Goal: Task Accomplishment & Management: Manage account settings

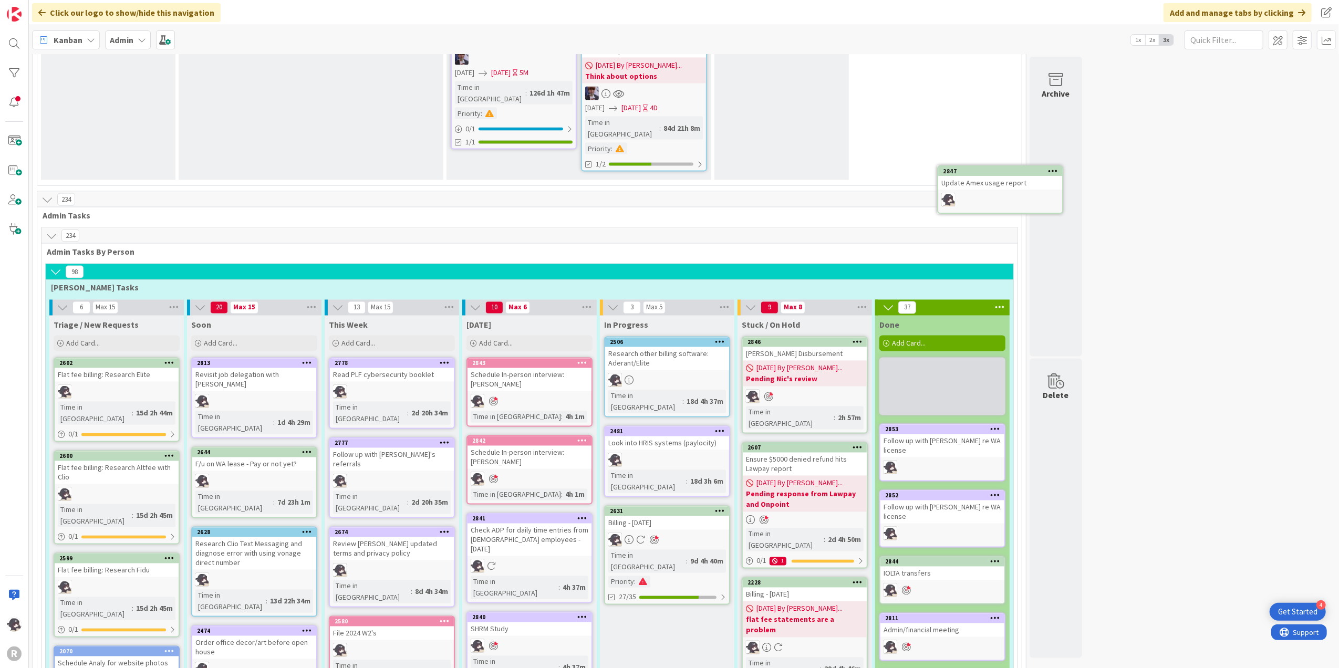
scroll to position [1785, 0]
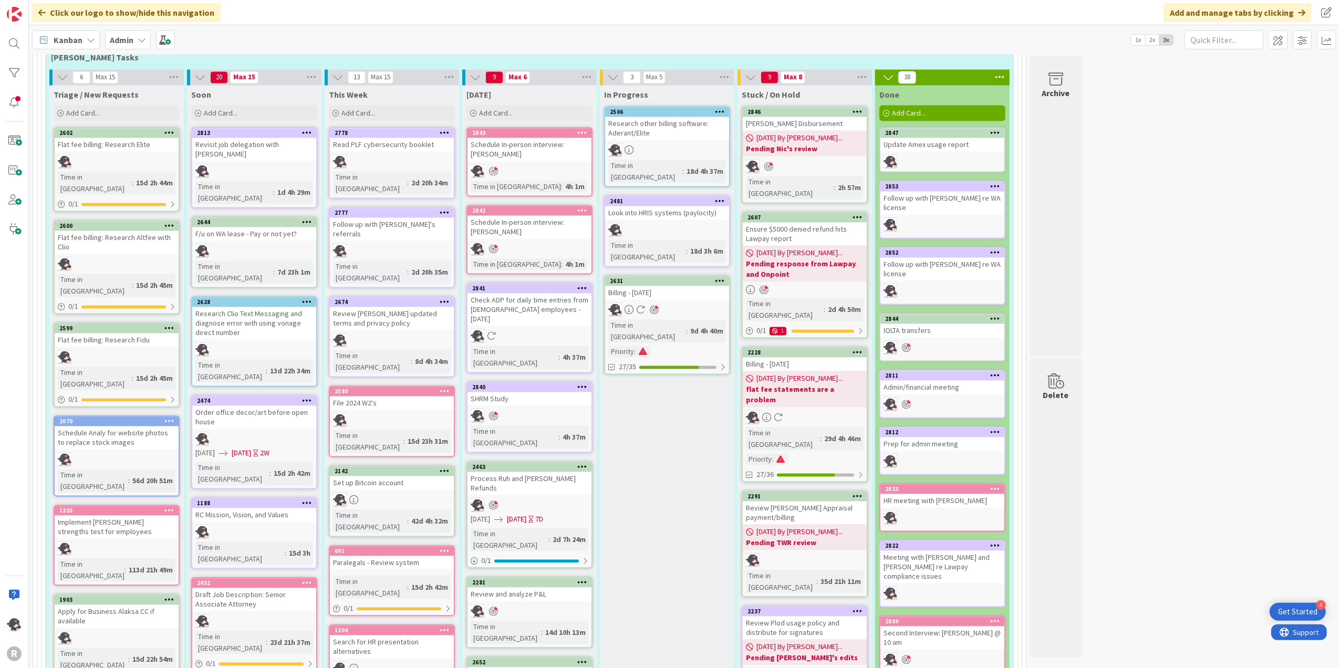
scroll to position [1995, 0]
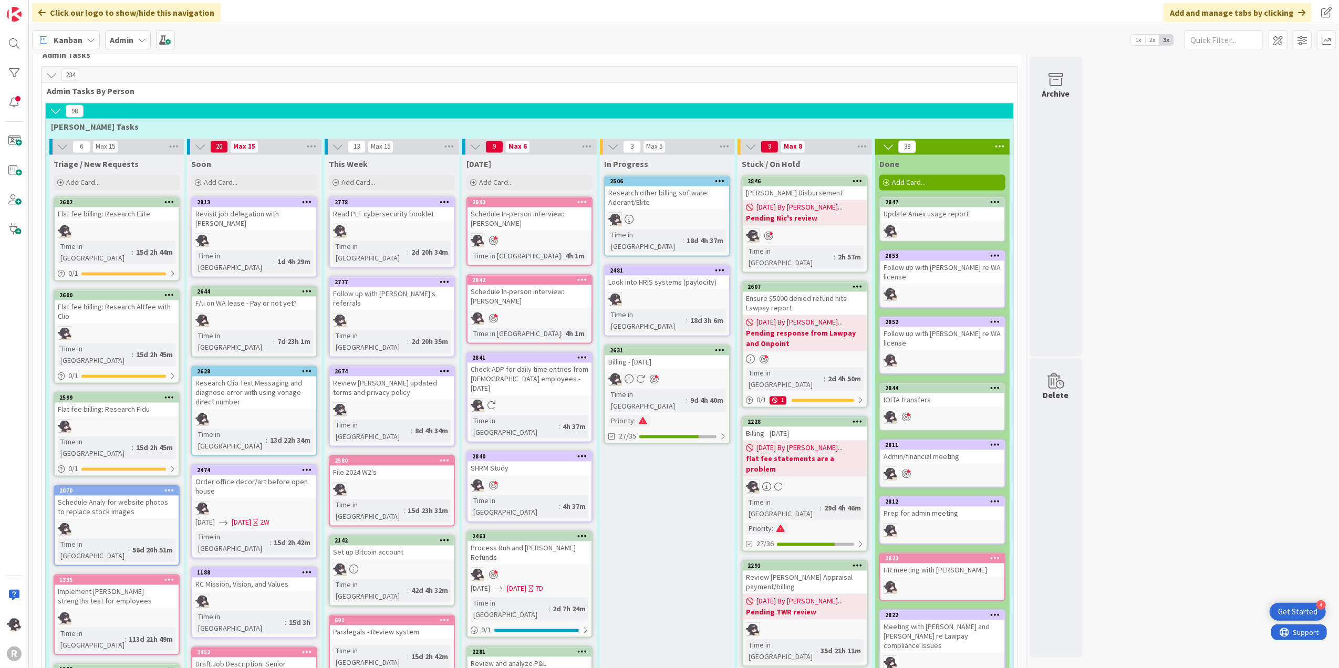
scroll to position [1925, 0]
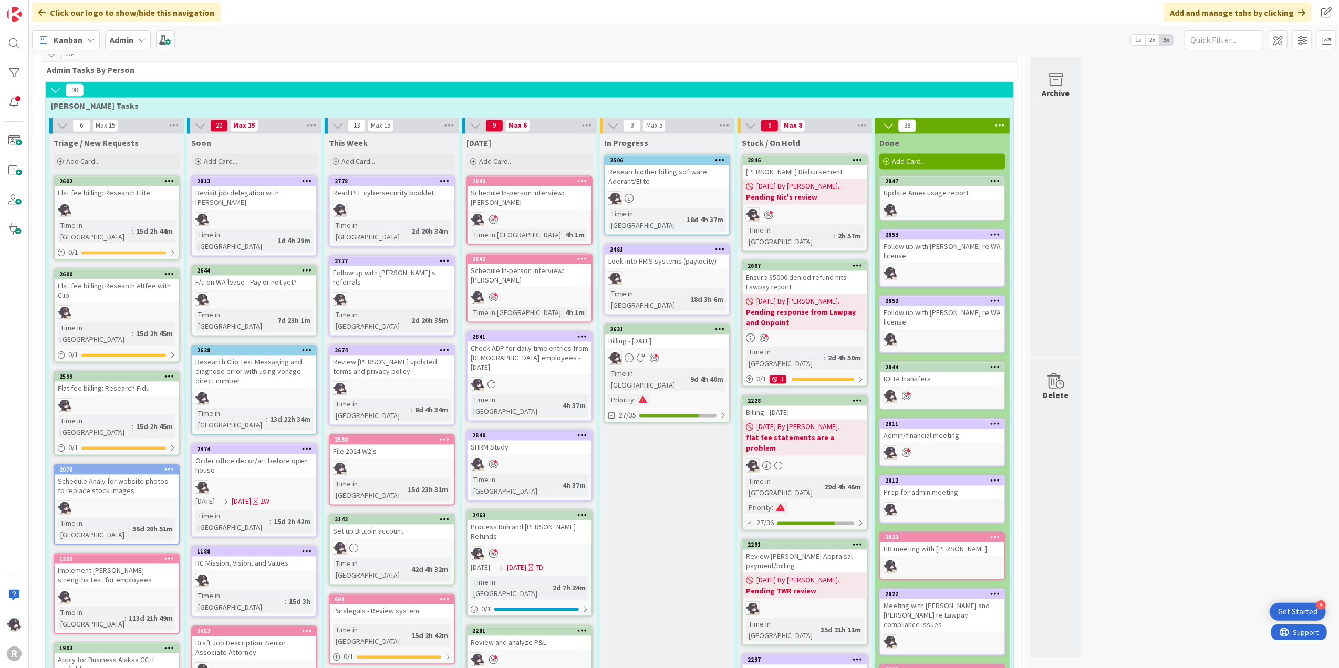
scroll to position [1995, 0]
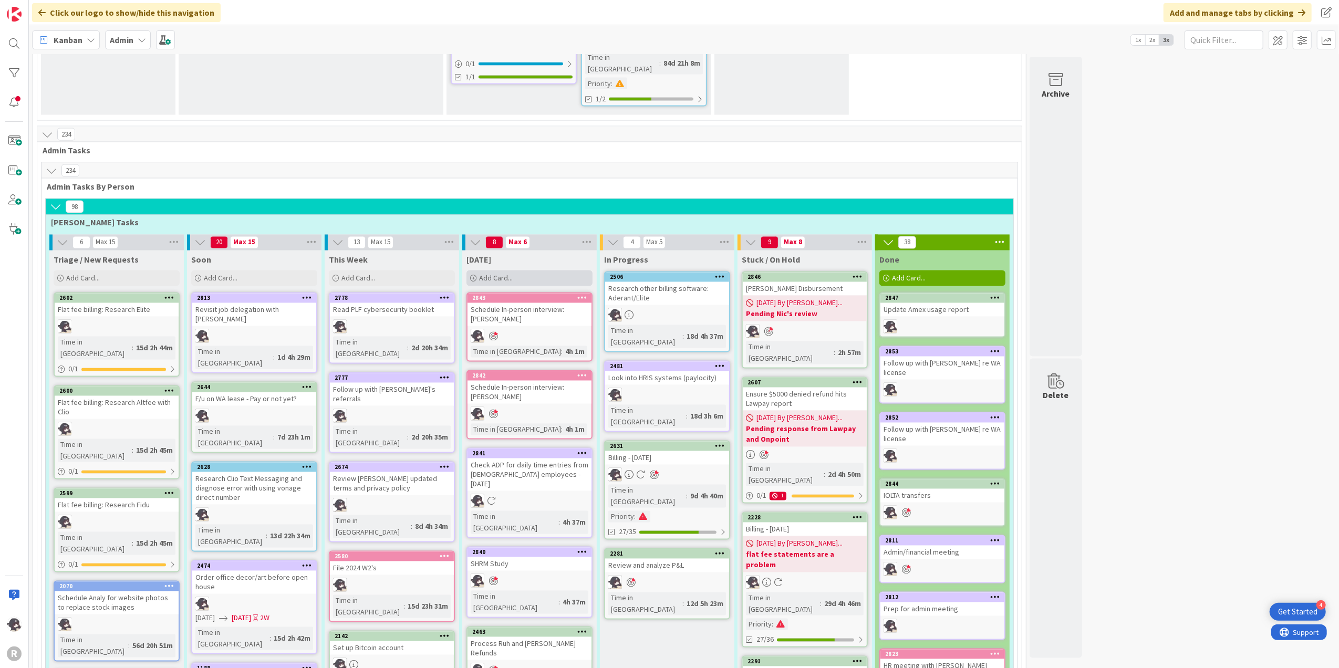
scroll to position [1820, 0]
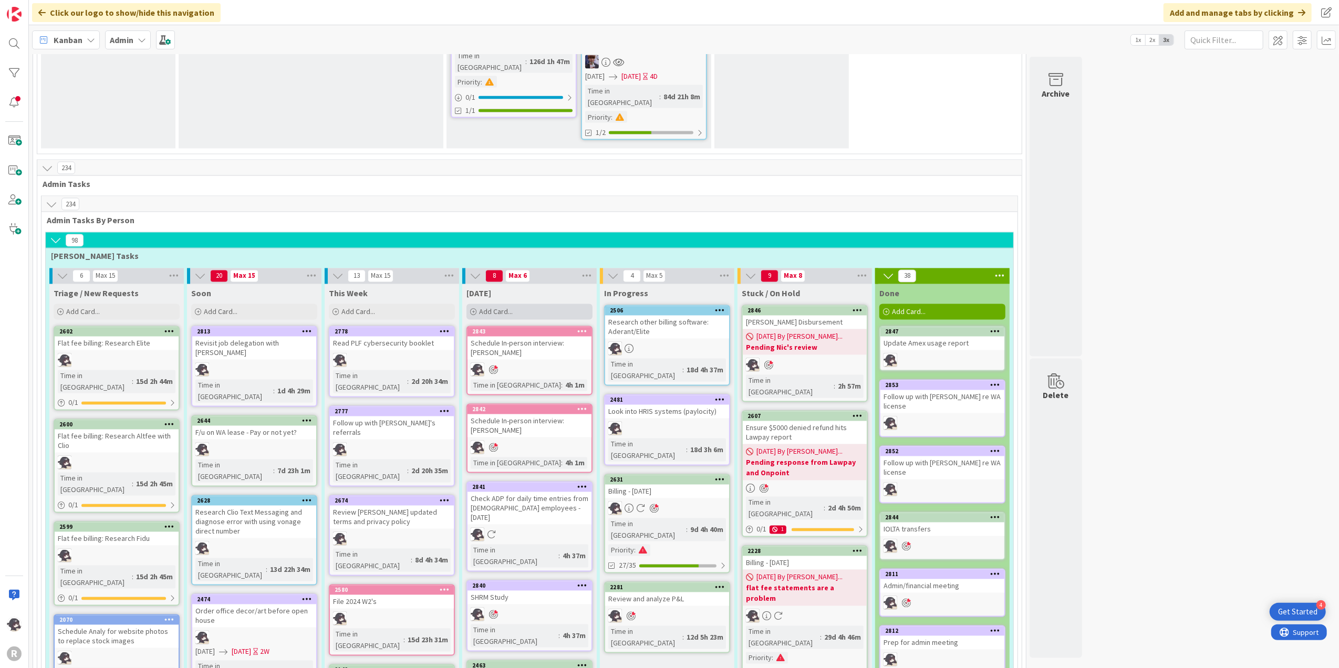
click at [550, 304] on div "Add Card..." at bounding box center [529, 312] width 126 height 16
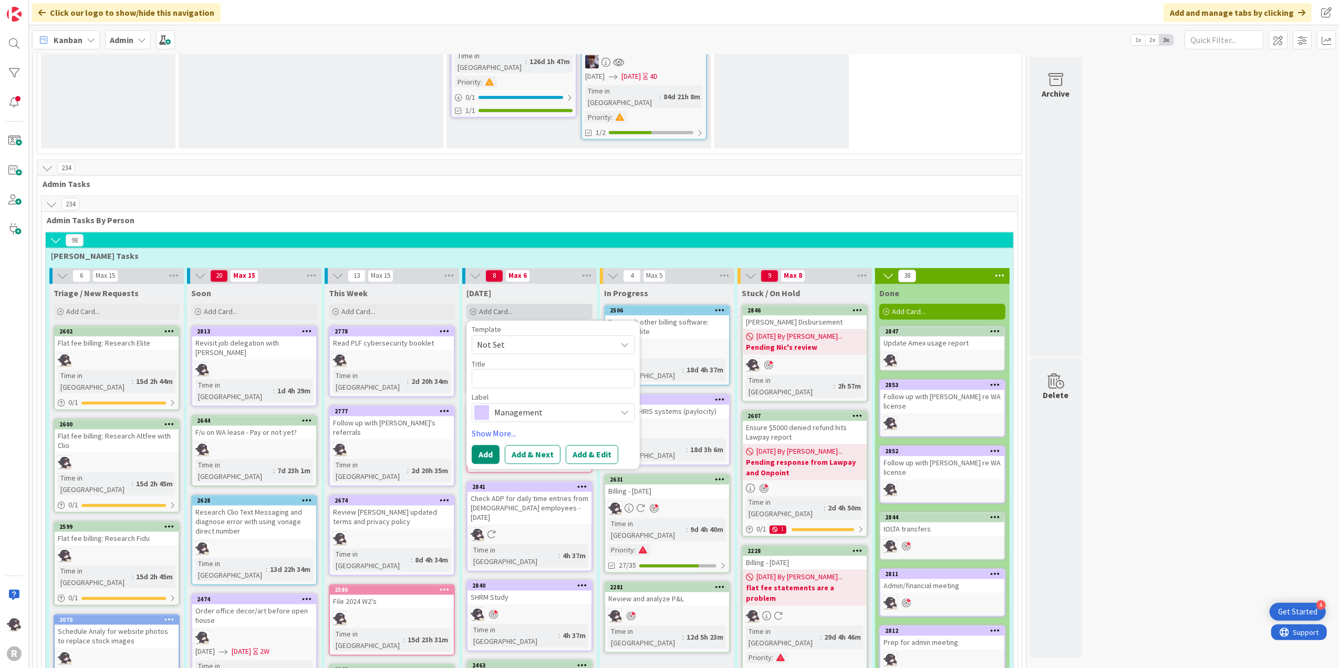
type textarea "x"
type textarea "H"
type textarea "x"
type textarea "Ha"
type textarea "x"
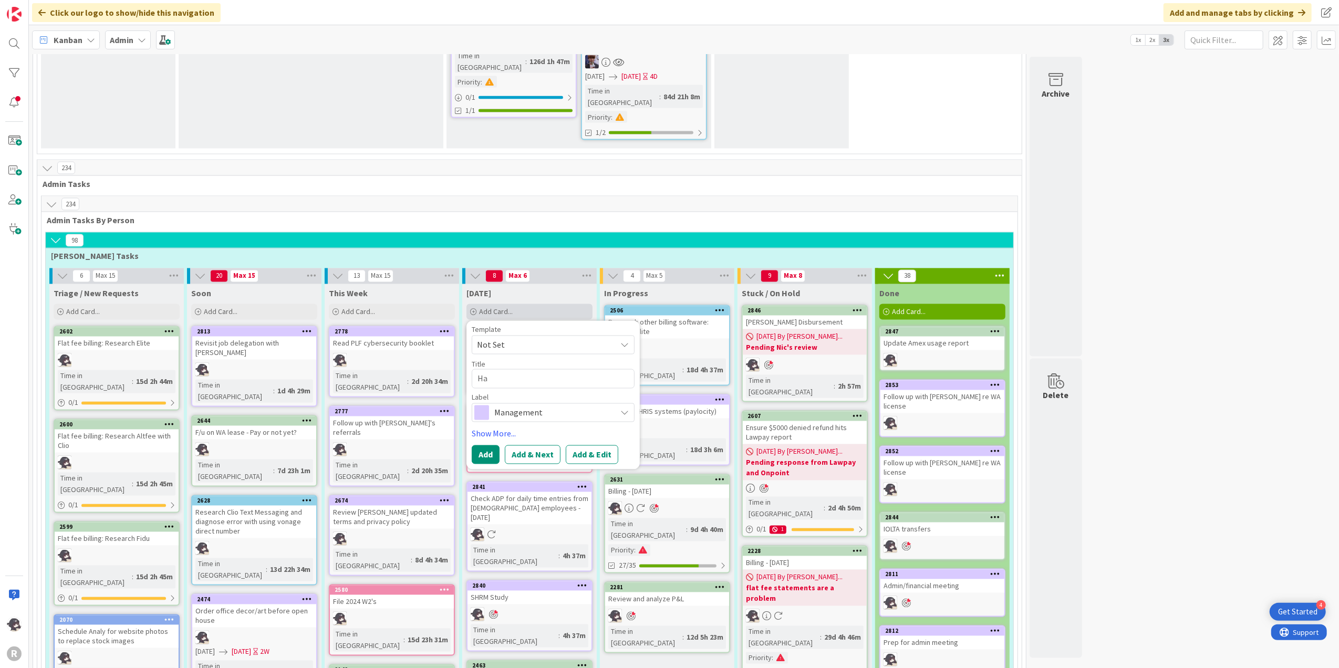
type textarea "Hal"
type textarea "x"
type textarea "Hals"
type textarea "x"
type textarea "Hal"
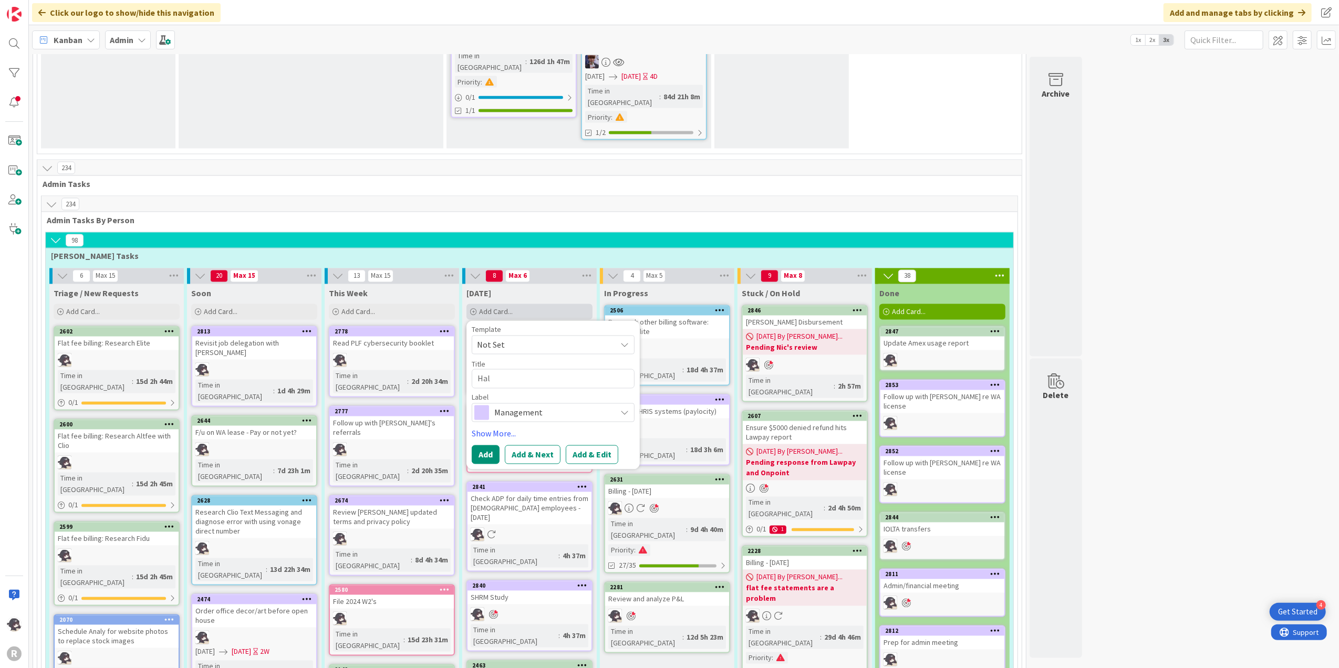
type textarea "x"
type textarea "Ha"
type textarea "x"
type textarea "H"
type textarea "x"
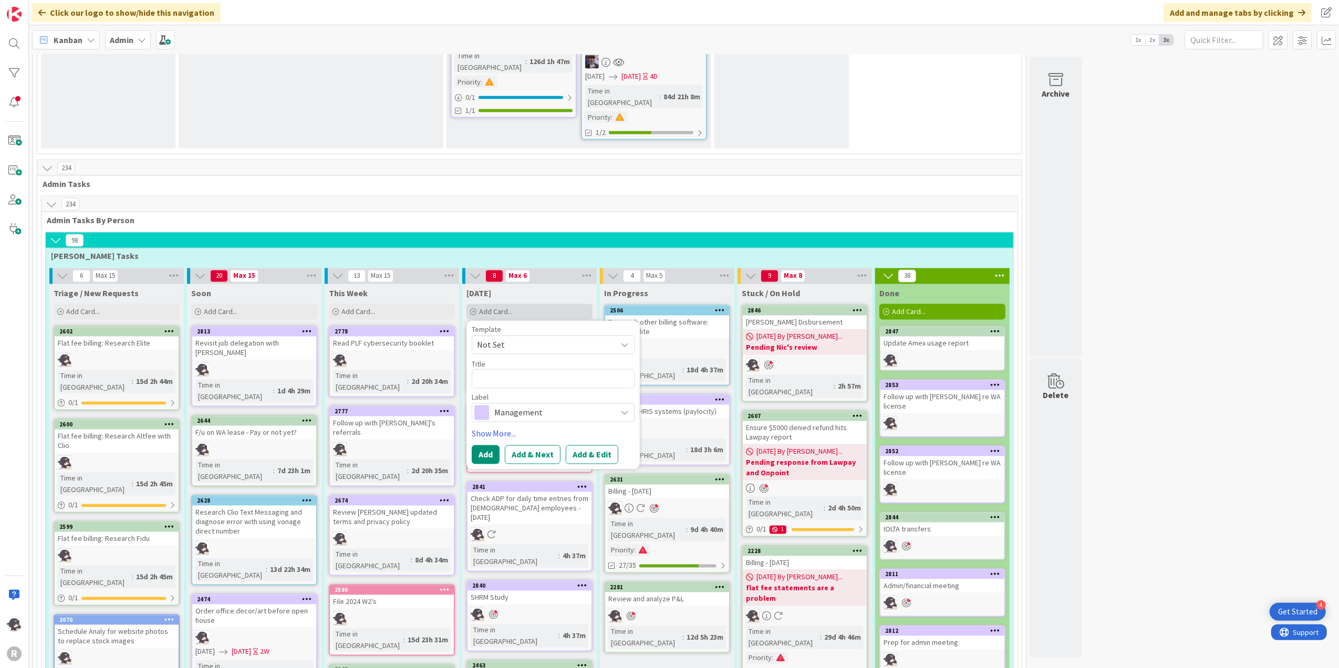
type textarea "A"
type textarea "x"
type textarea "Ap"
type textarea "x"
type textarea "App"
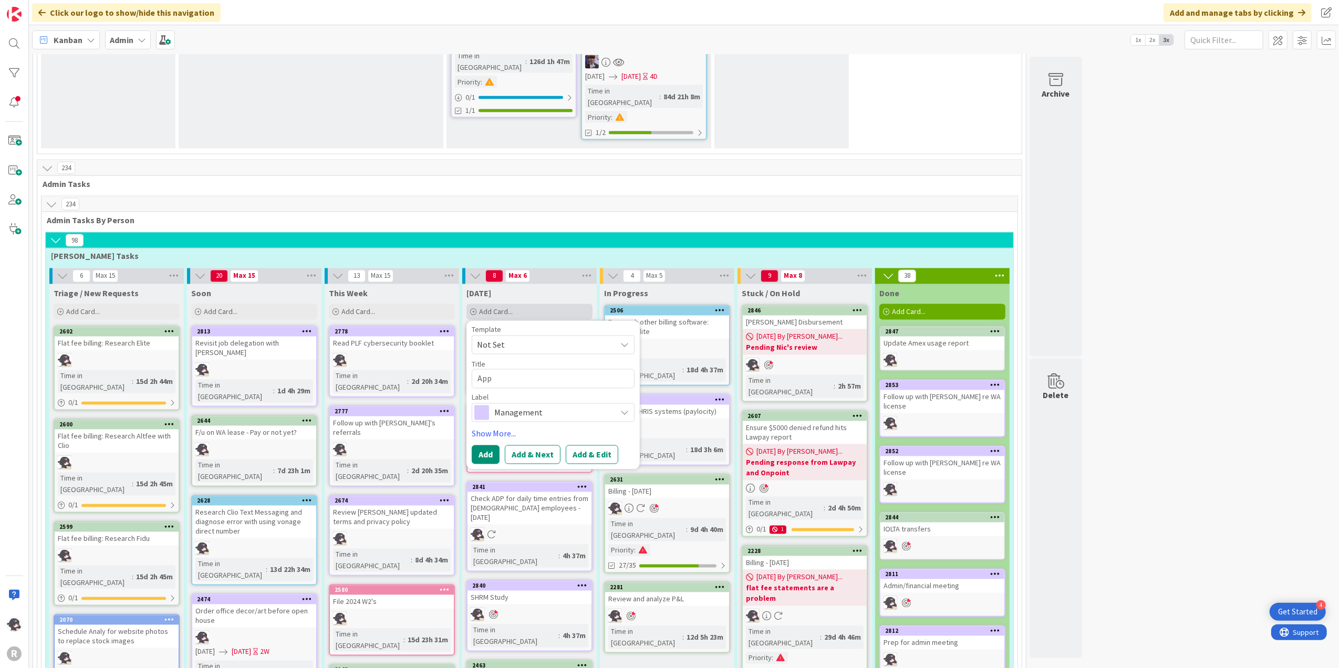
type textarea "x"
type textarea "Appy"
type textarea "x"
type textarea "Appy"
type textarea "x"
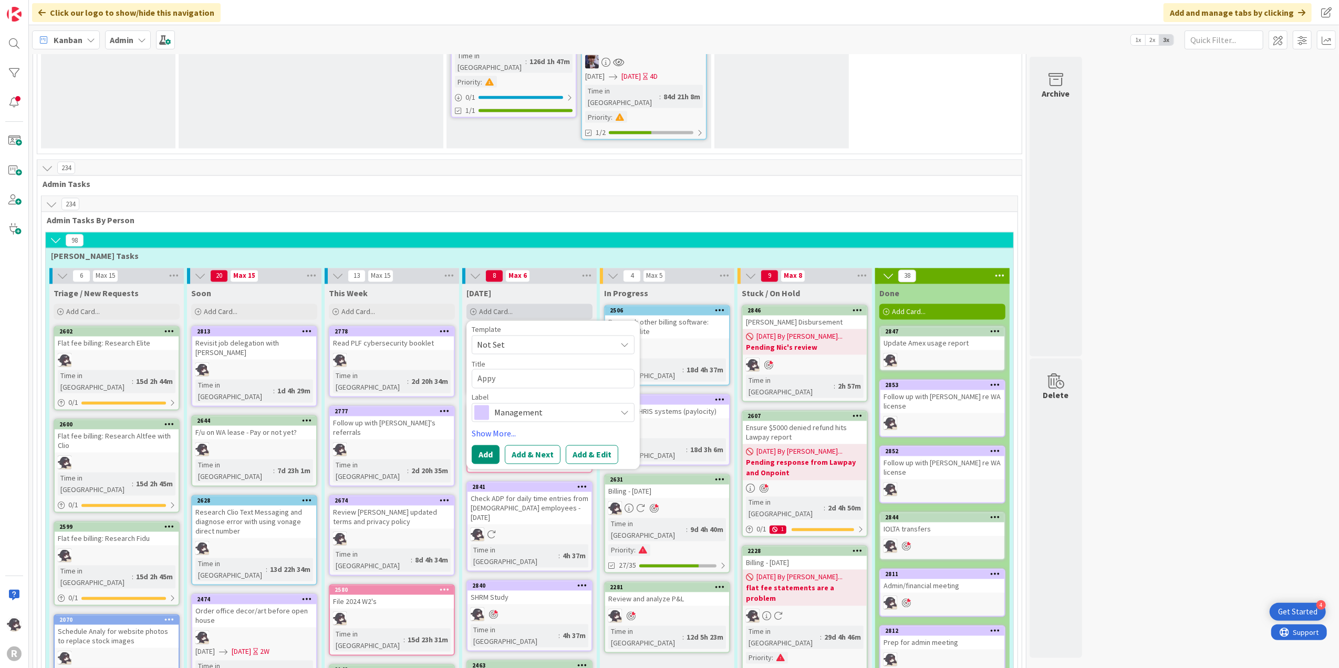
type textarea "Appy"
type textarea "x"
type textarea "App"
type textarea "x"
type textarea "Appl"
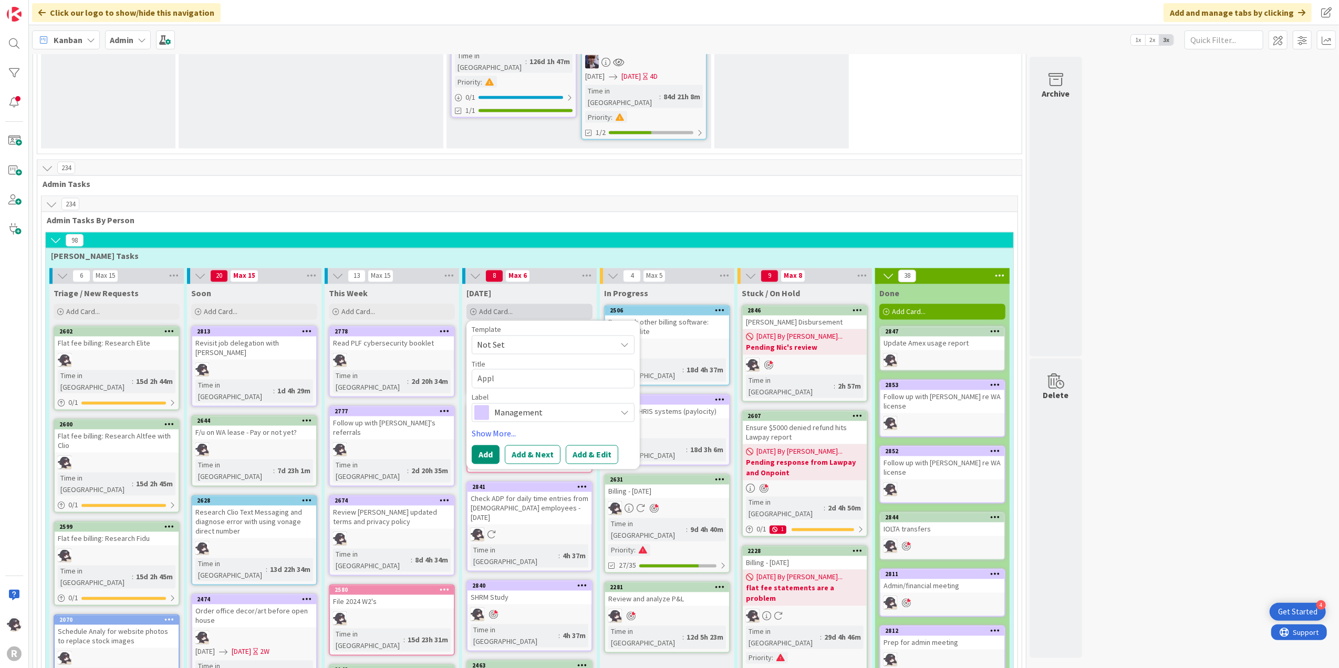
type textarea "x"
type textarea "Apply"
type textarea "x"
type textarea "Apply"
type textarea "x"
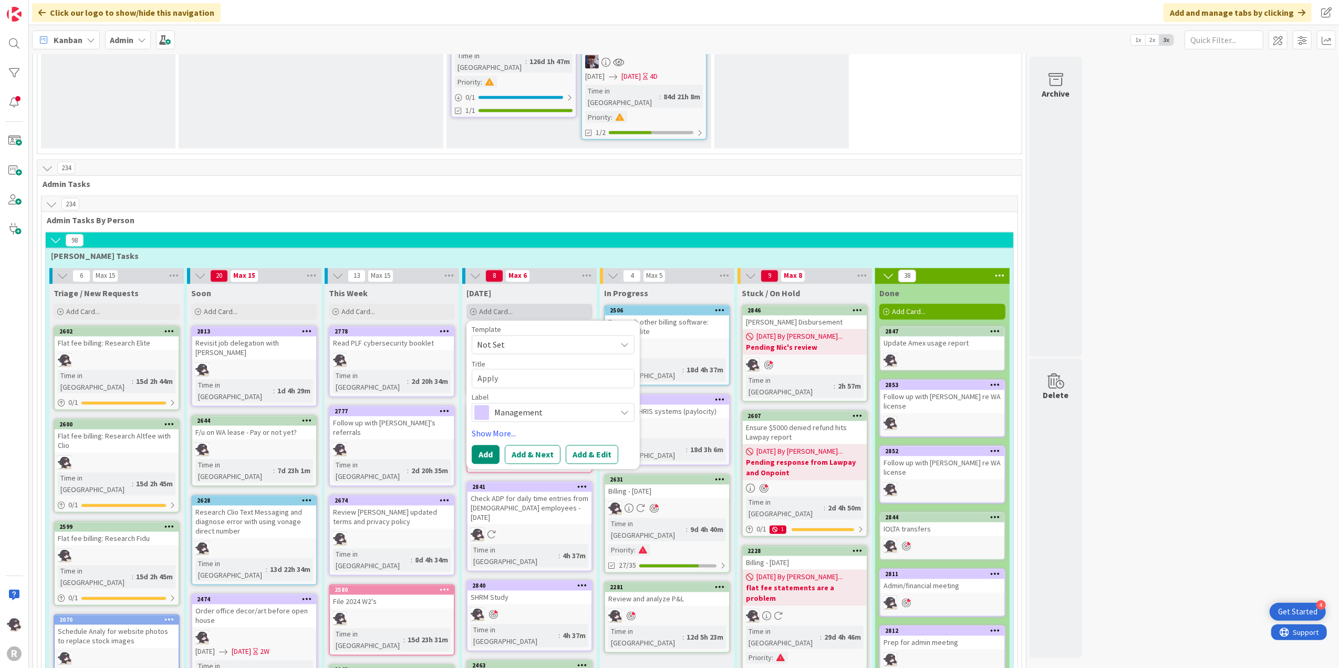
type textarea "Apply T"
type textarea "x"
type textarea "Apply H"
type textarea "x"
type textarea "Apply Ha"
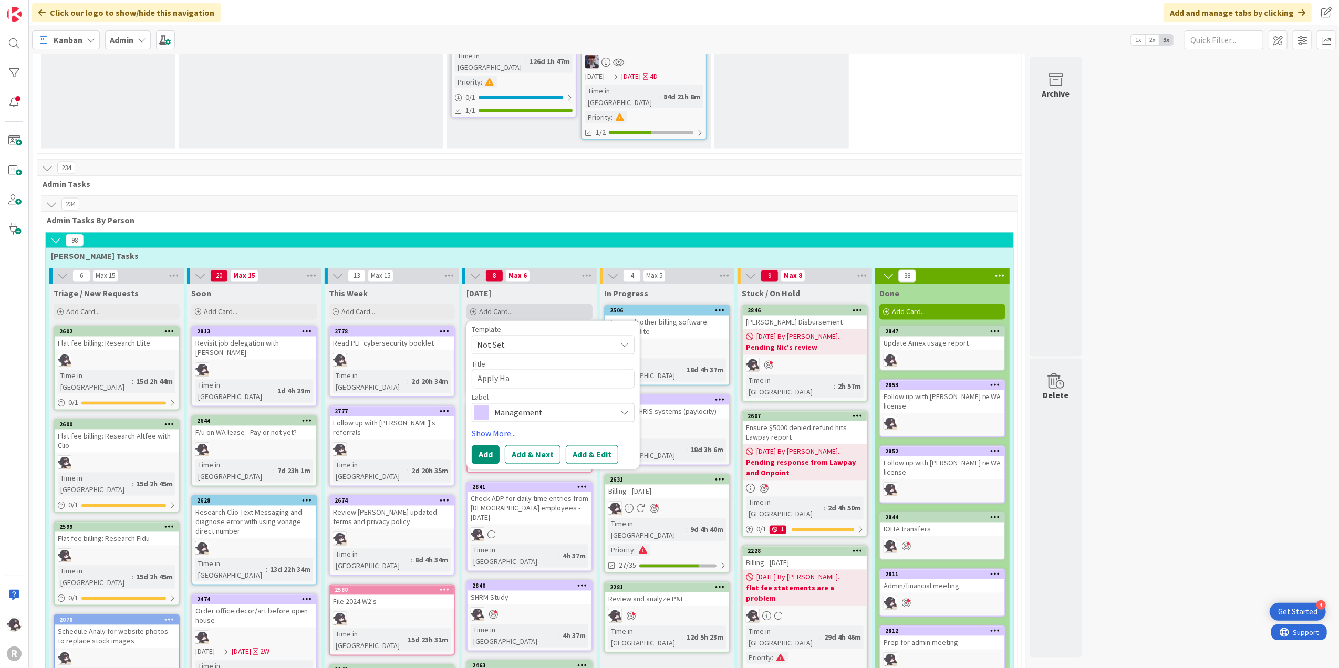
type textarea "x"
type textarea "Apply Hal"
type textarea "x"
type textarea "Apply Hals"
type textarea "x"
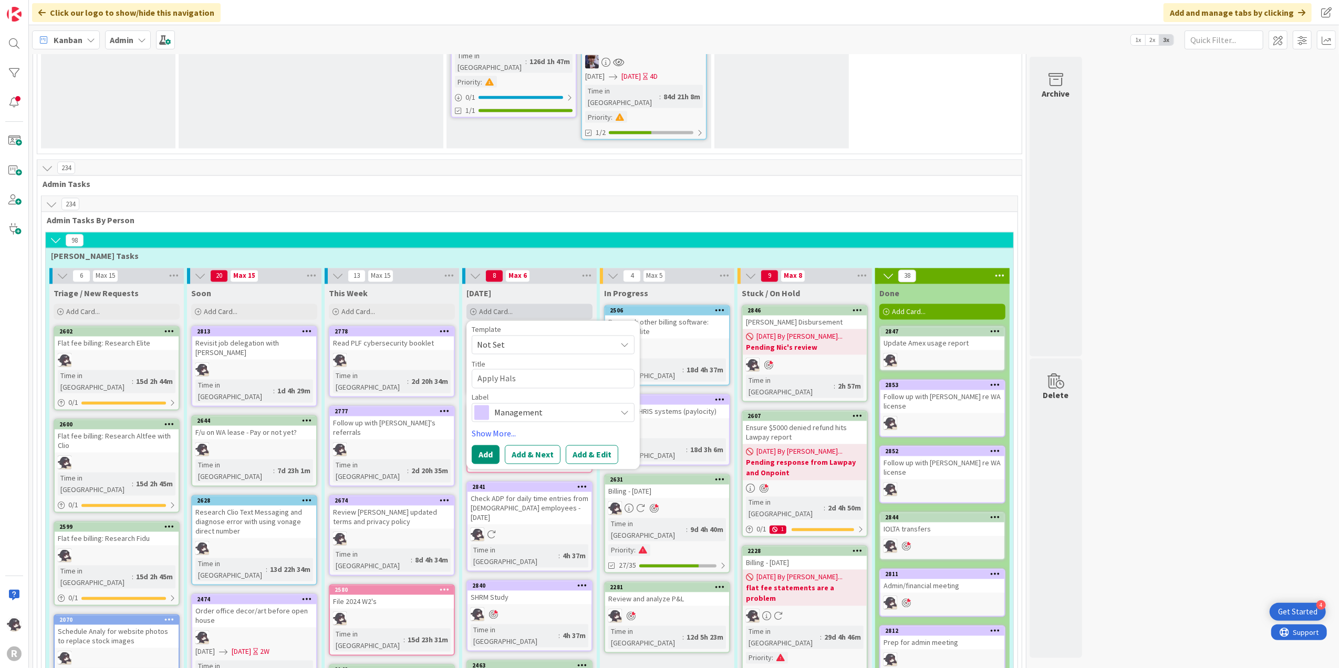
type textarea "Apply Halse"
type textarea "x"
type textarea "Apply [PERSON_NAME]"
type textarea "x"
type textarea "Apply [PERSON_NAME]"
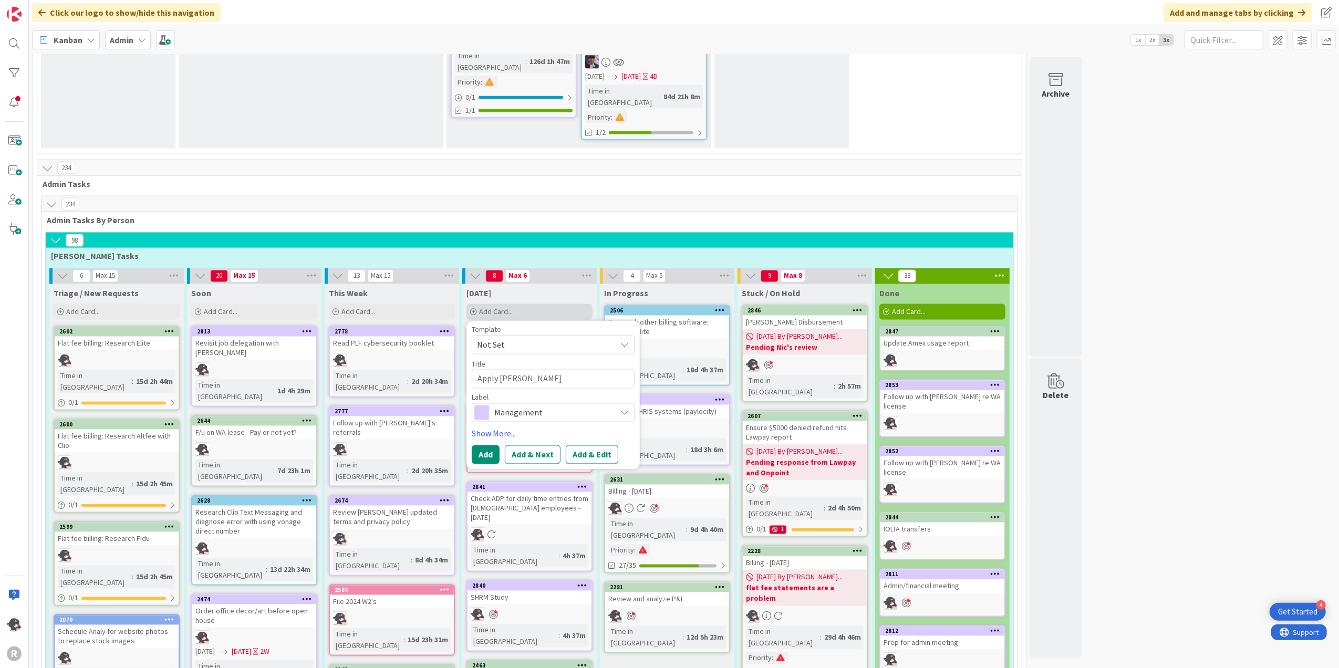
type textarea "x"
type textarea "Apply [PERSON_NAME]"
type textarea "x"
type textarea "Apply [PERSON_NAME]"
type textarea "x"
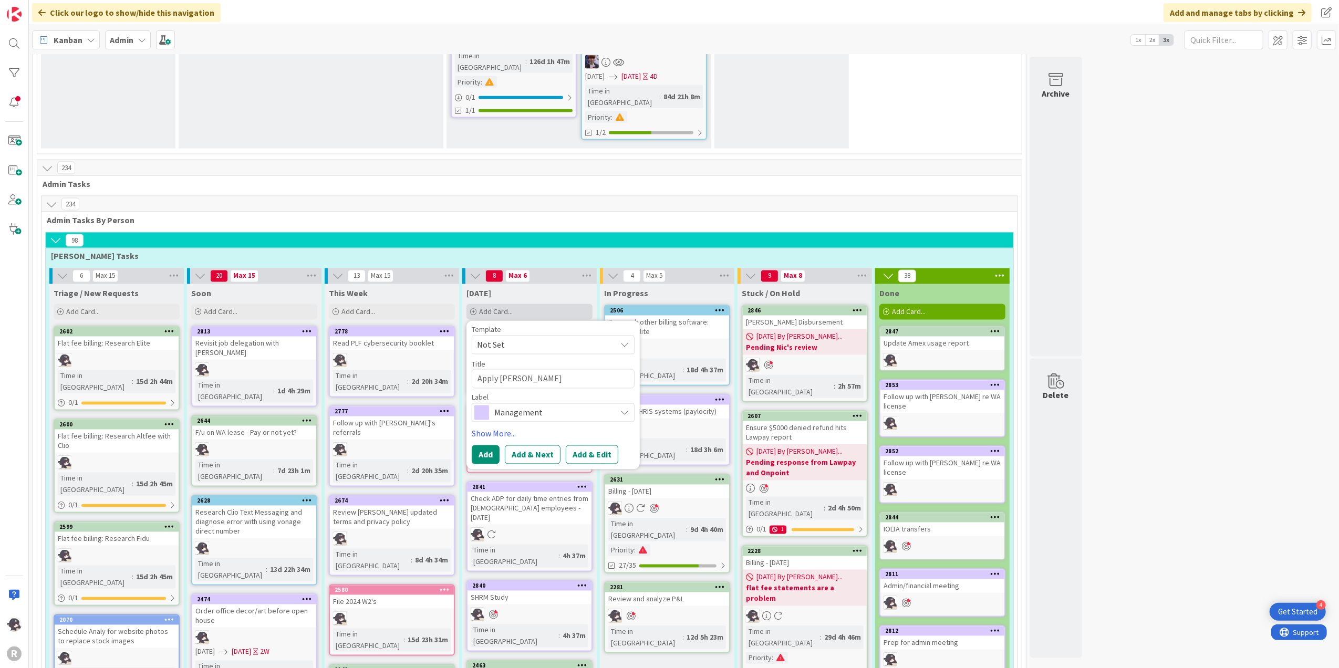
type textarea "Apply [PERSON_NAME]"
type textarea "x"
type textarea "Apply [PERSON_NAME]"
type textarea "x"
type textarea "Apply [PERSON_NAME]"
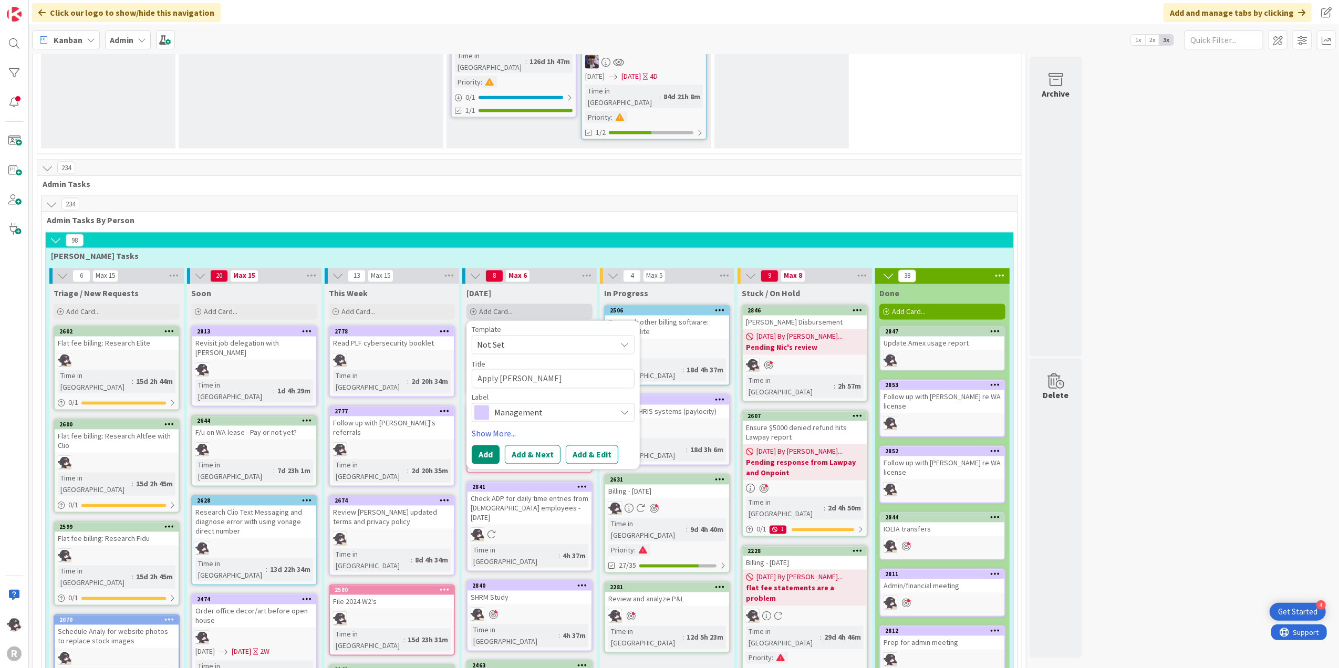
type textarea "x"
type textarea "Apply [PERSON_NAME]"
type textarea "x"
type textarea "Apply [PERSON_NAME] tru"
type textarea "x"
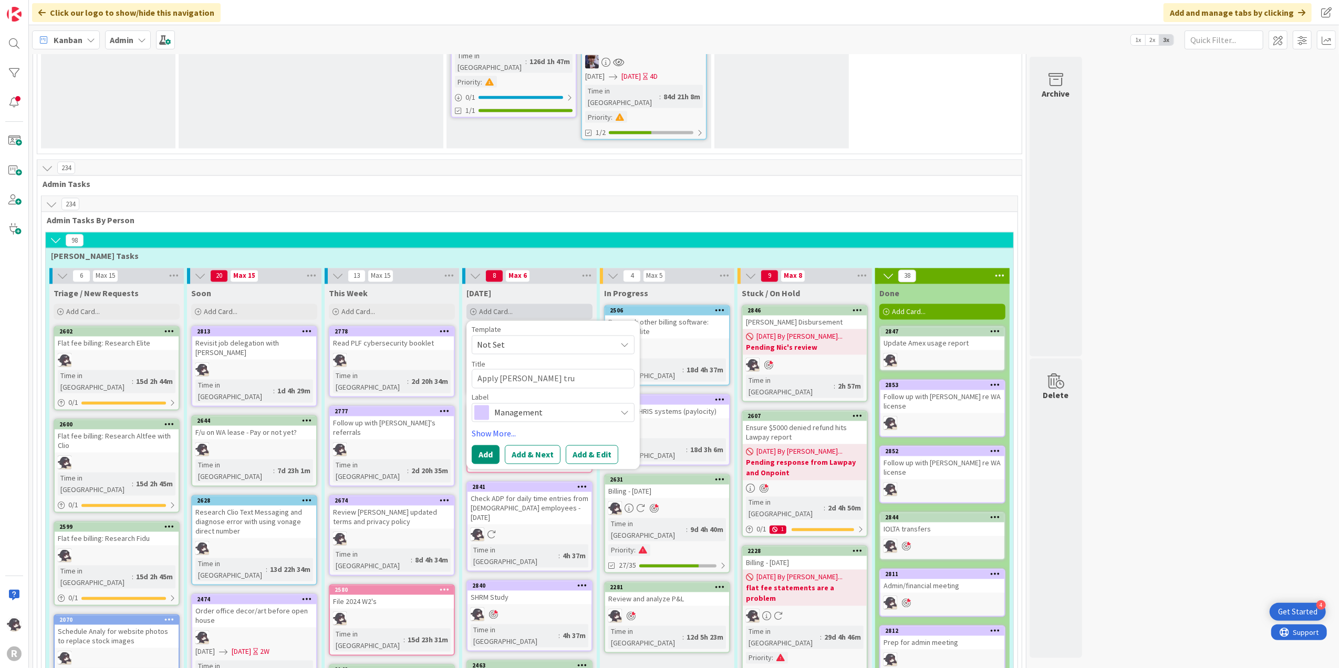
type textarea "Apply [PERSON_NAME] trus"
type textarea "x"
type textarea "Apply [PERSON_NAME] trust"
click at [547, 405] on span "Management" at bounding box center [552, 412] width 117 height 15
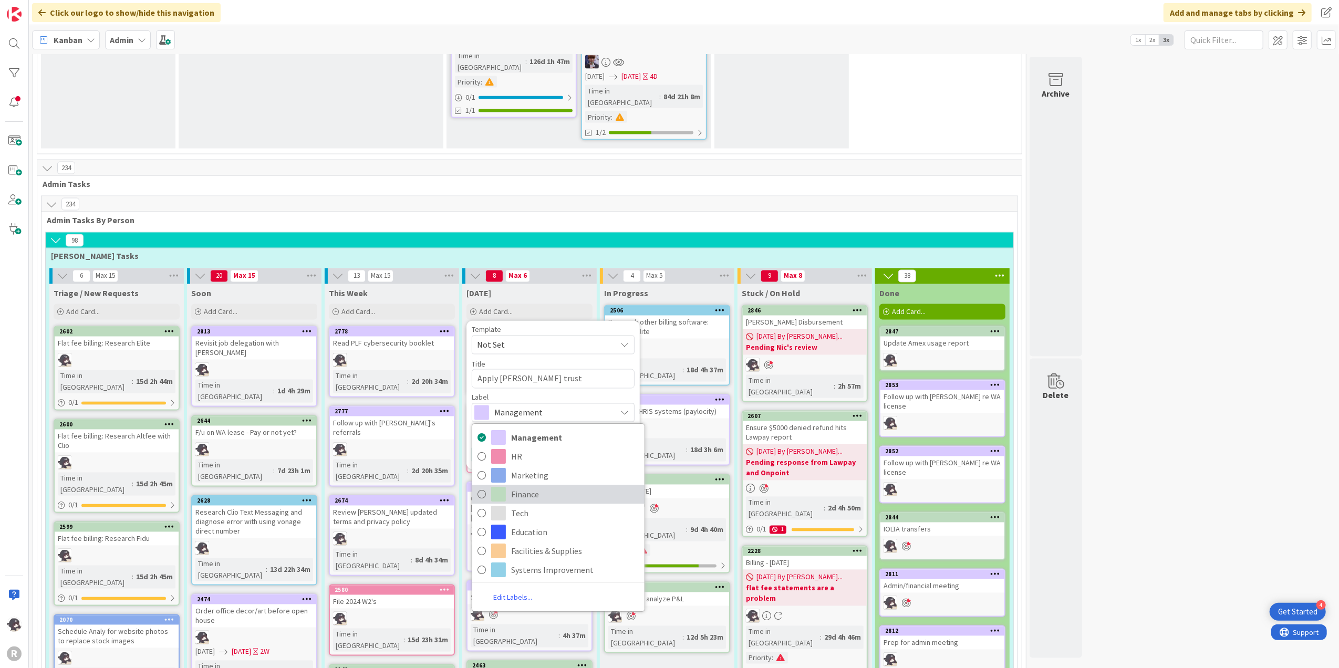
click at [530, 486] on span "Finance" at bounding box center [575, 494] width 128 height 16
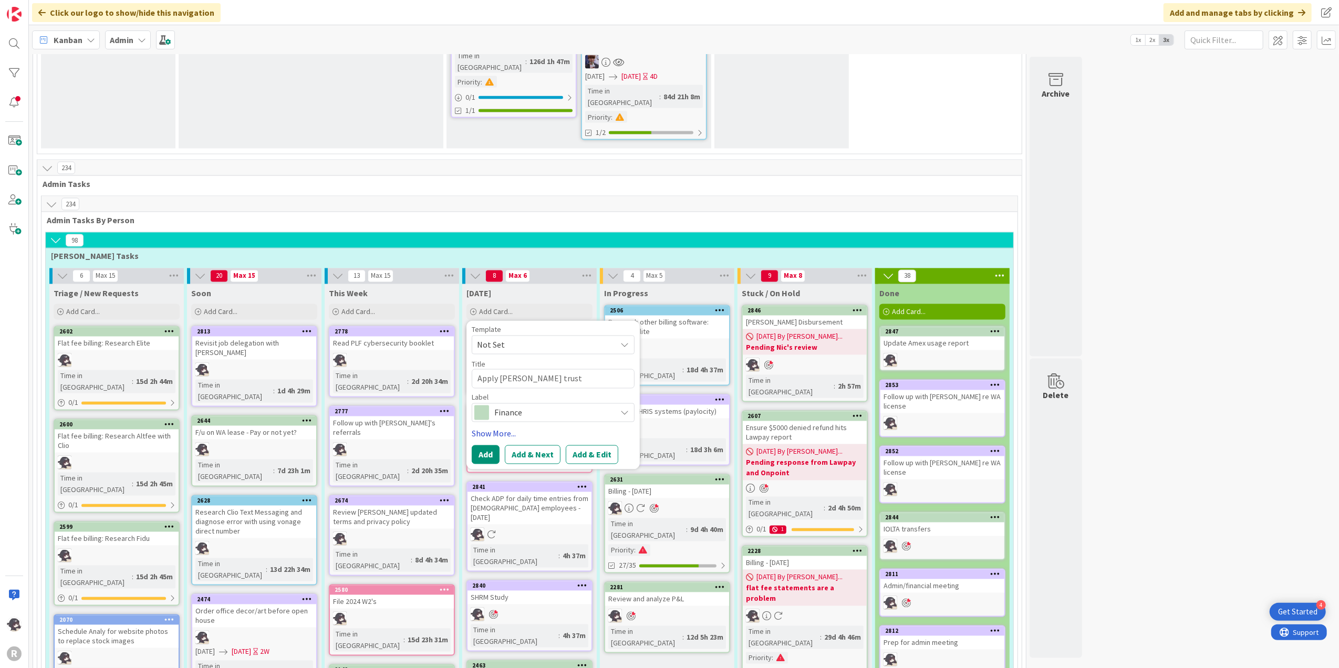
click at [501, 428] on link "Show More..." at bounding box center [553, 434] width 163 height 13
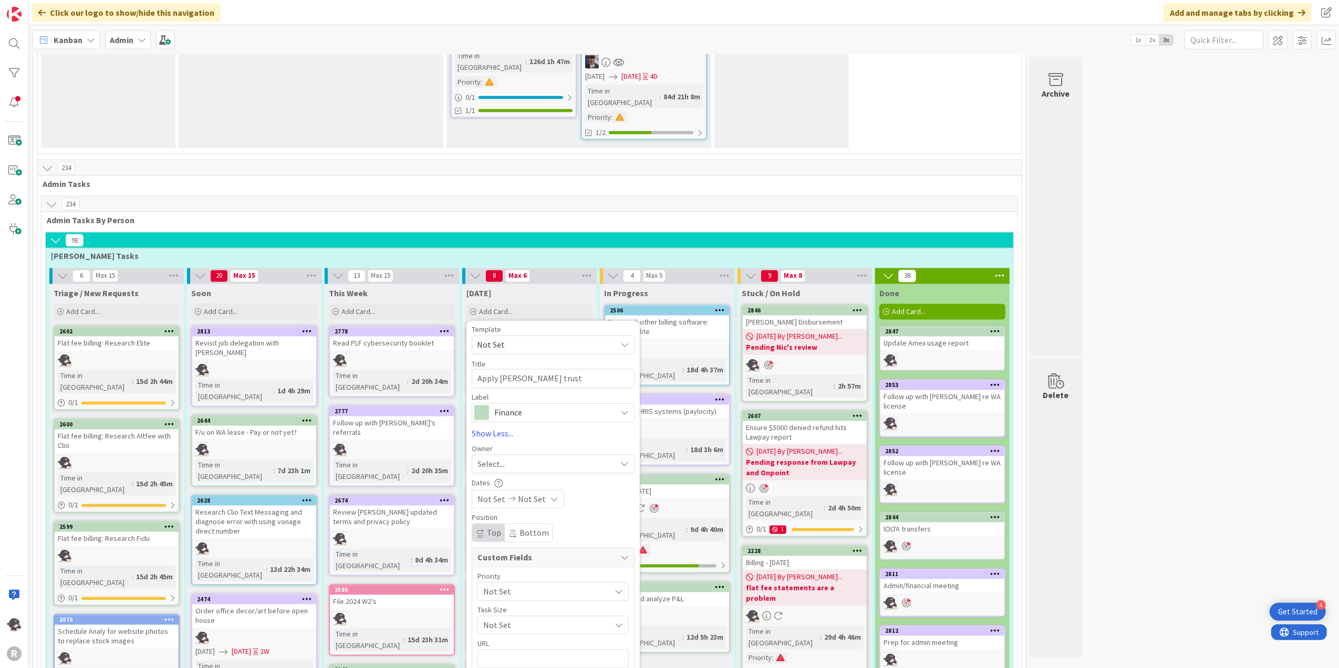
click at [496, 458] on span "Select..." at bounding box center [490, 464] width 27 height 13
click at [532, 525] on span "[PERSON_NAME]" at bounding box center [537, 533] width 51 height 16
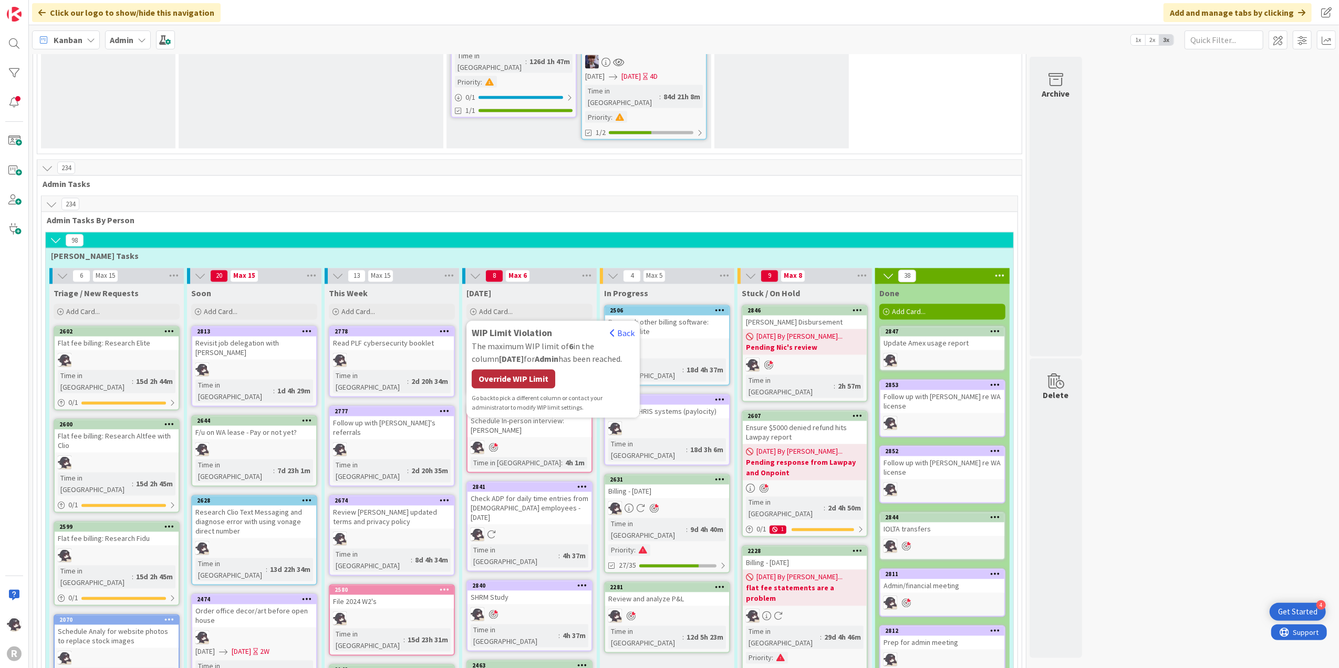
click at [508, 370] on div "Override WIP Limit" at bounding box center [514, 379] width 84 height 19
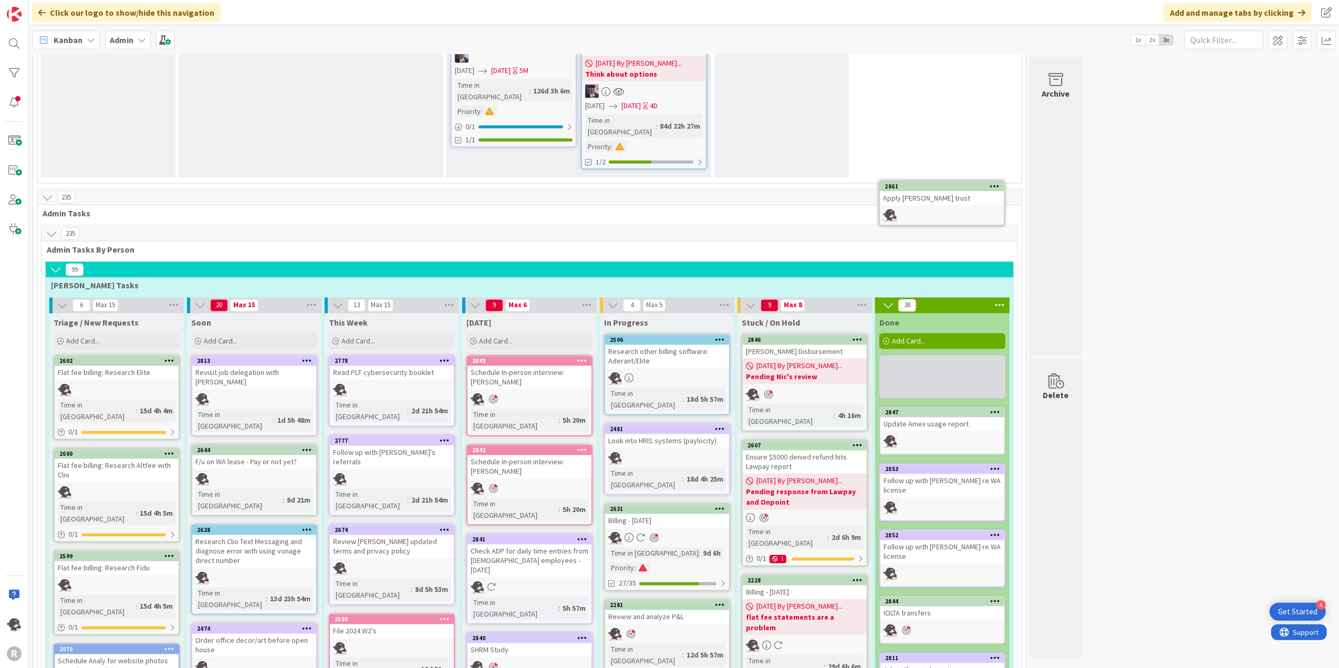
scroll to position [1789, 0]
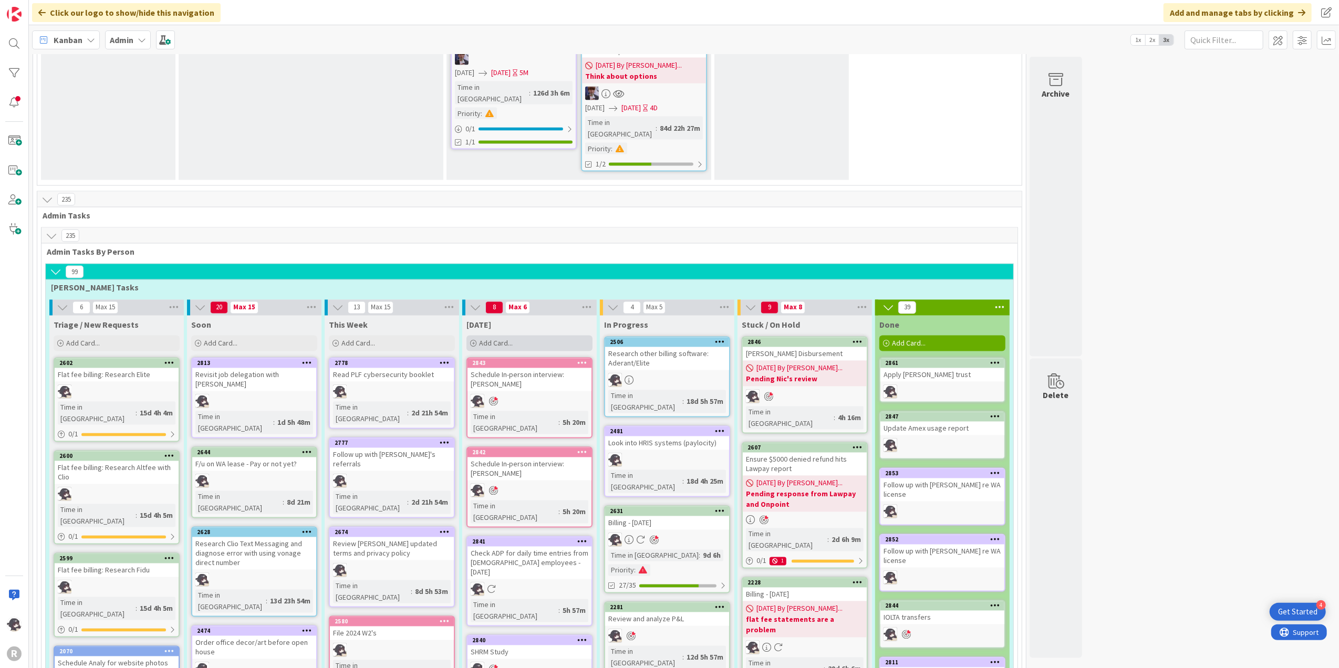
click at [504, 339] on span "Add Card..." at bounding box center [496, 343] width 34 height 9
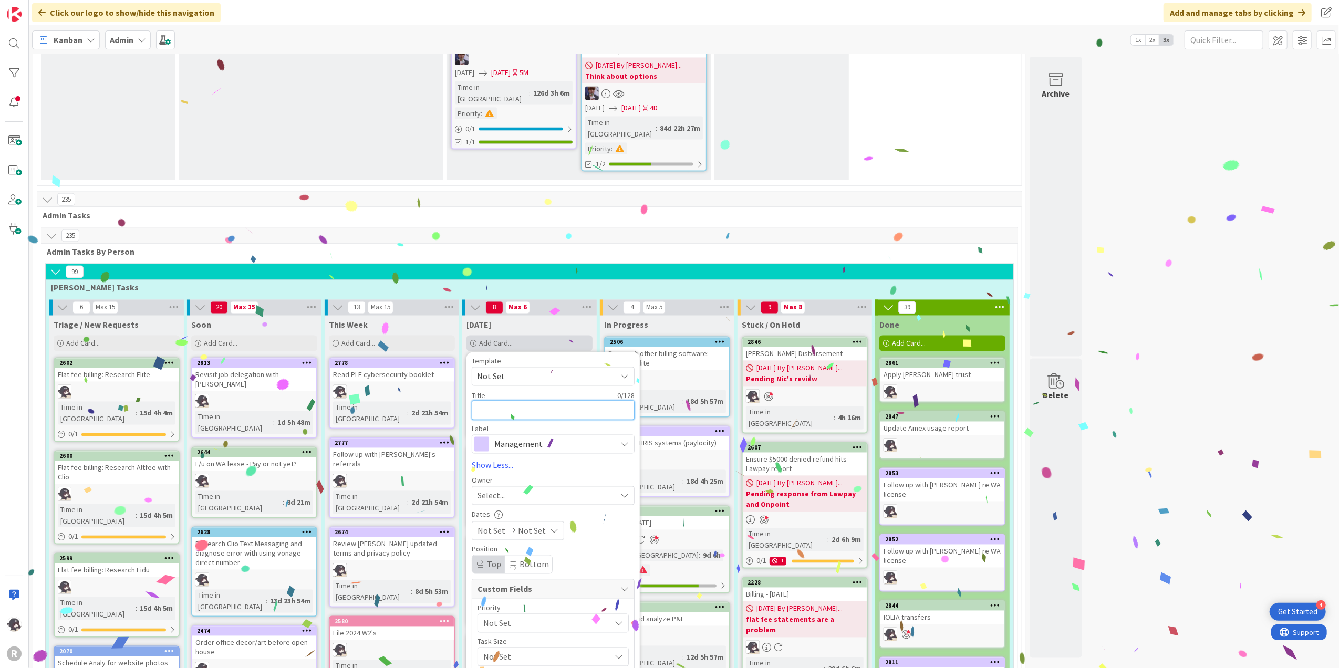
type textarea "x"
type textarea "P"
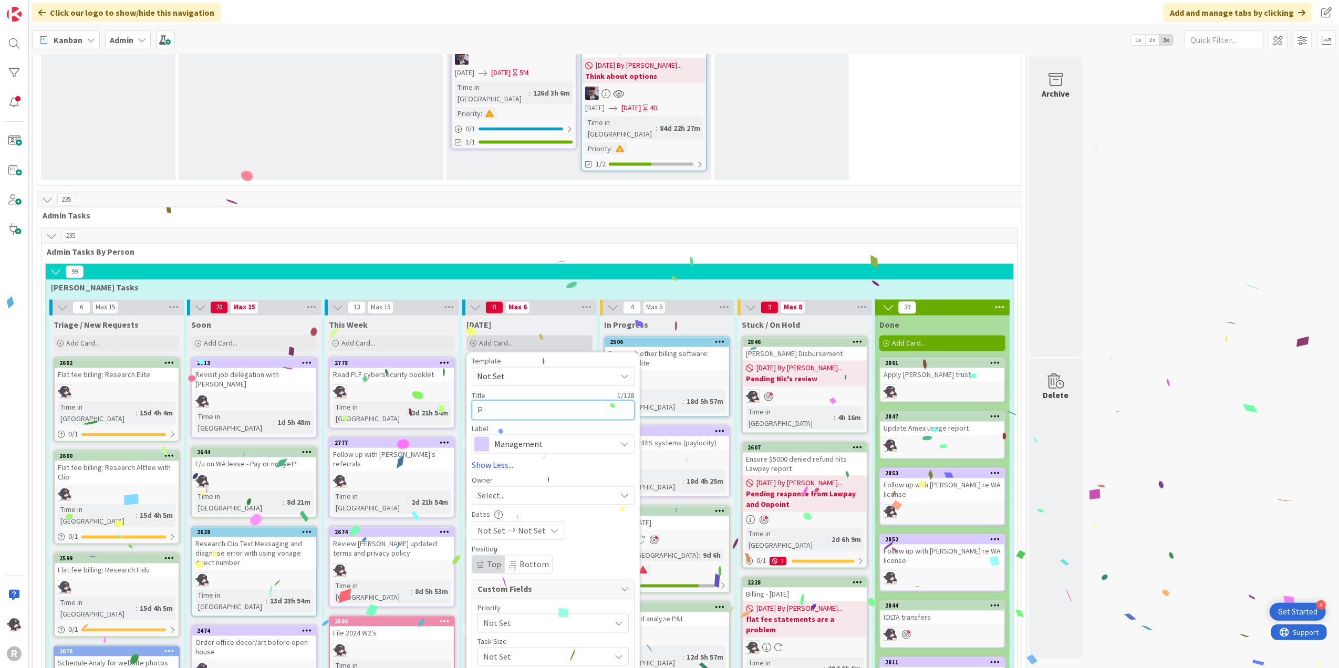
type textarea "x"
type textarea "Pi"
type textarea "x"
type textarea "Pir"
type textarea "x"
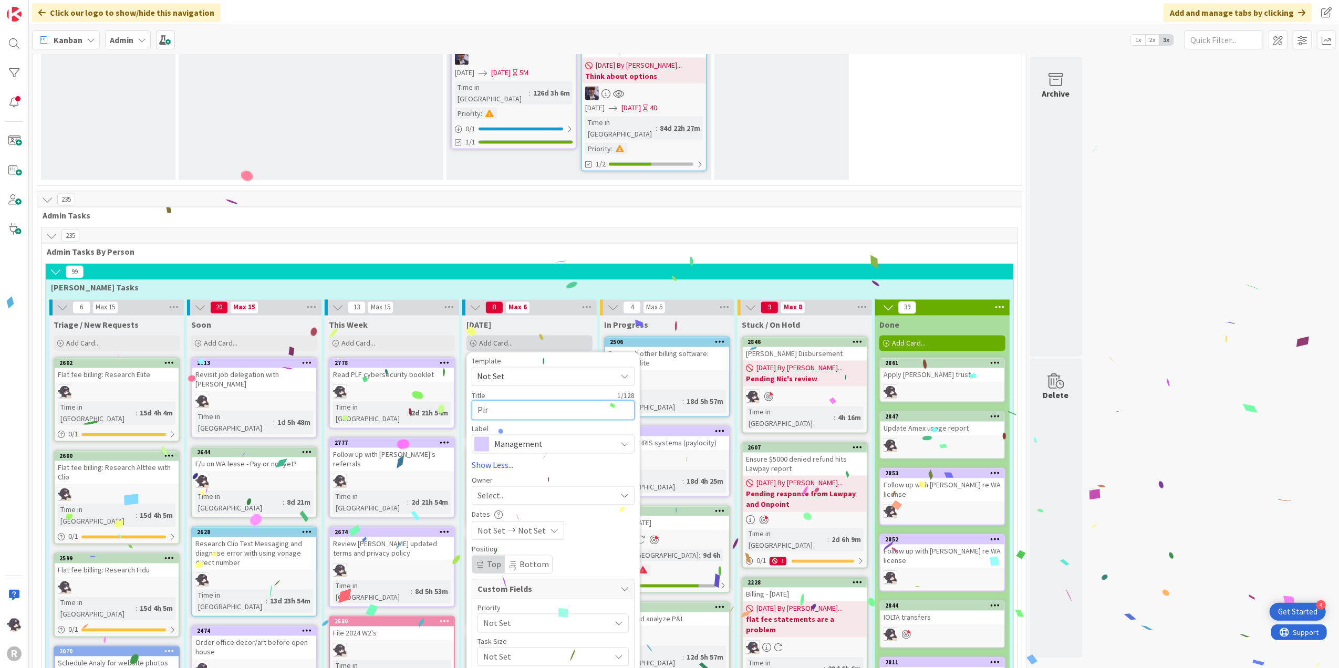
type textarea "Pira"
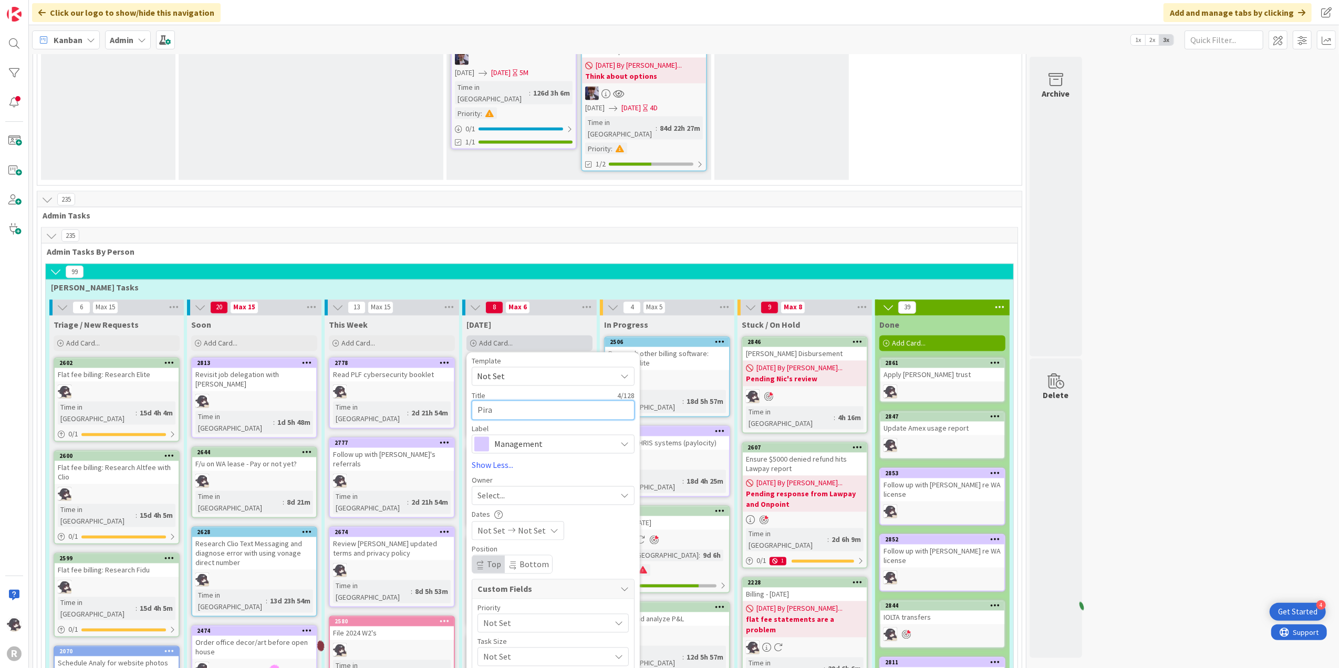
type textarea "x"
type textarea "Pir"
type textarea "x"
type textarea "Pi"
type textarea "x"
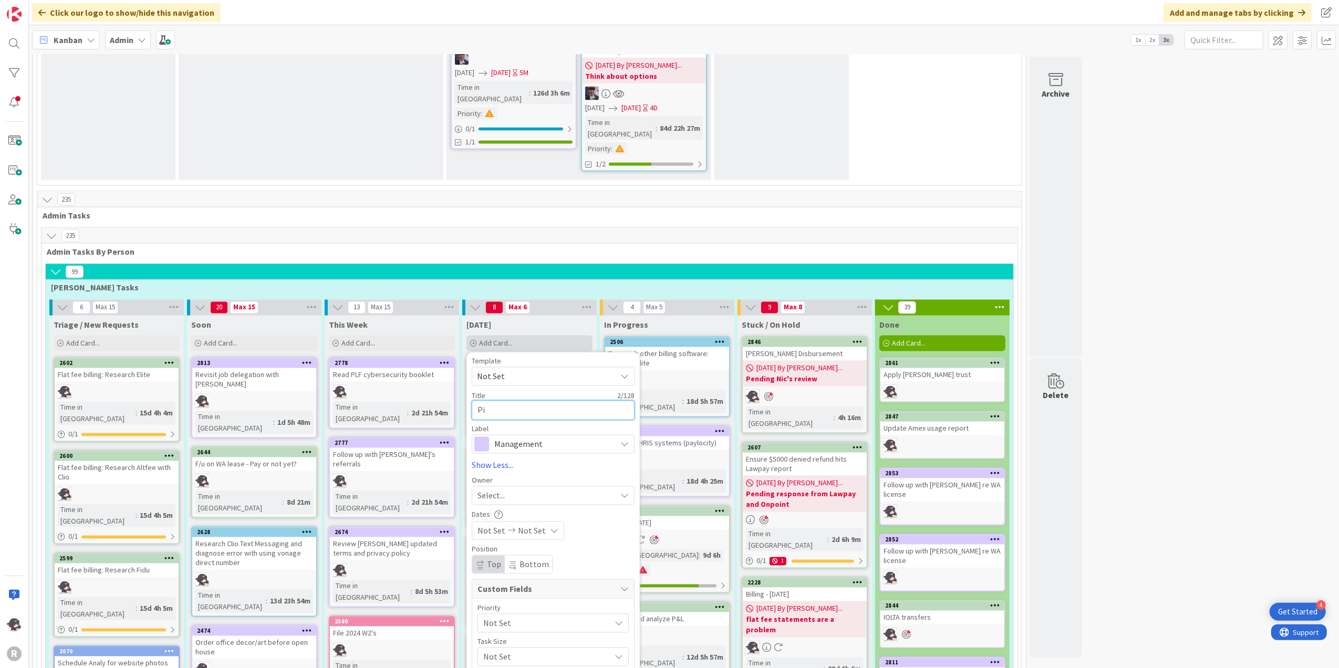
type textarea "P"
type textarea "M"
type textarea "x"
type textarea "Me"
type textarea "x"
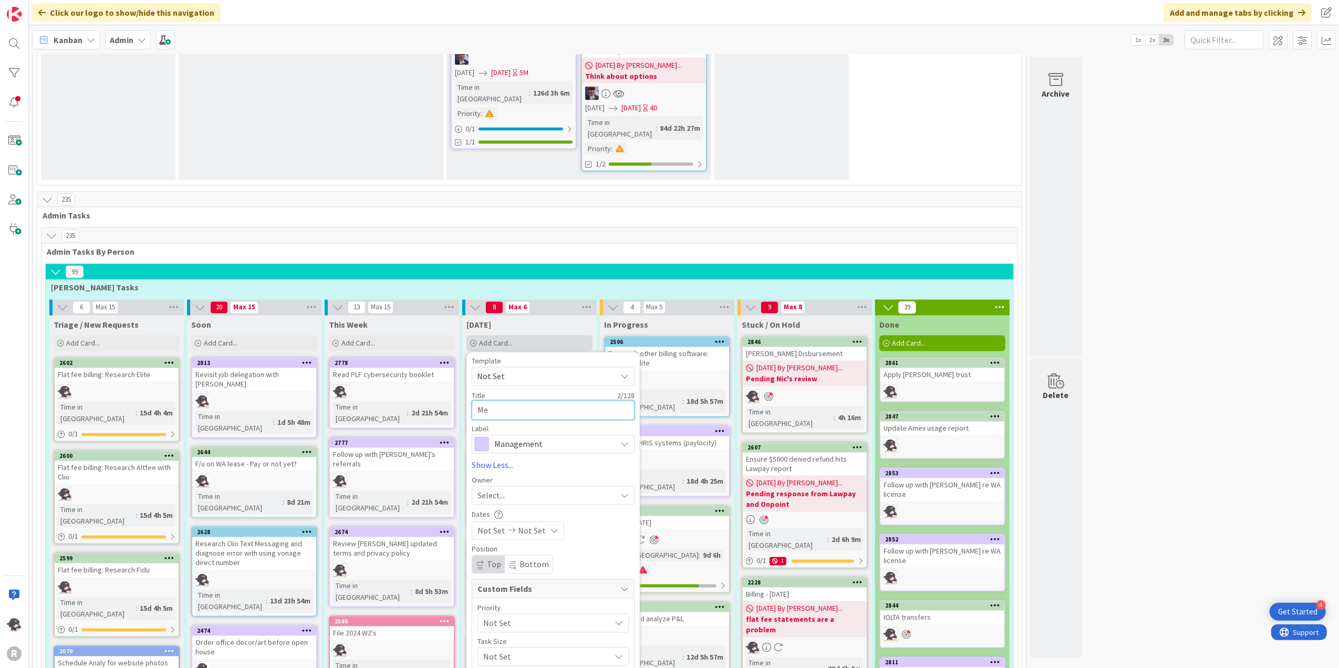
type textarea "Mee"
type textarea "x"
type textarea "Meet"
type textarea "x"
type textarea "Meeti"
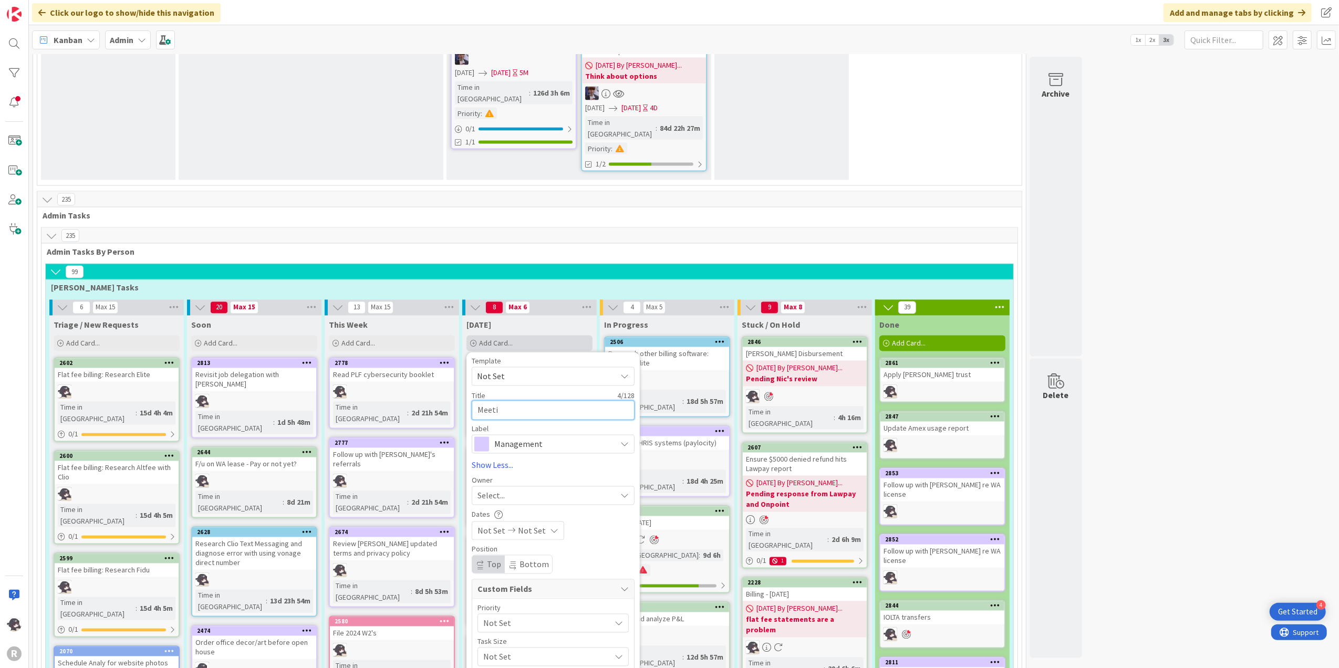
type textarea "x"
type textarea "Meetin"
type textarea "x"
type textarea "Meeting"
type textarea "x"
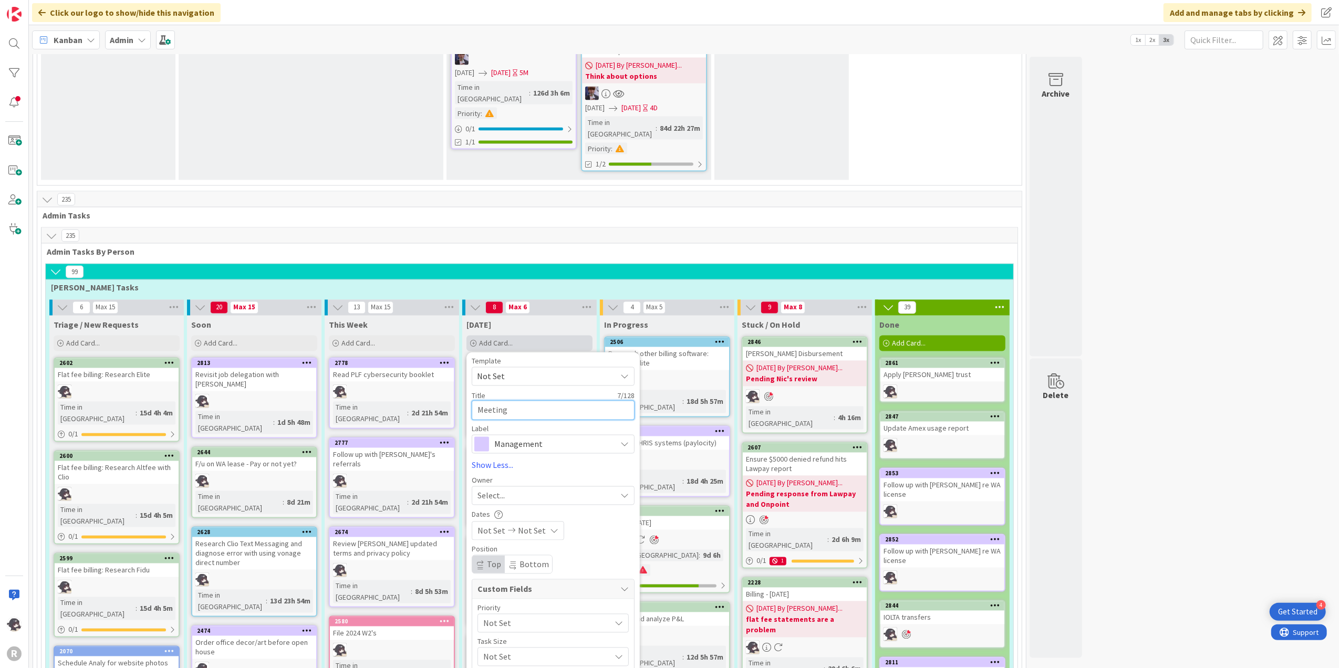
type textarea "Meeting"
type textarea "x"
type textarea "Meeting"
type textarea "x"
type textarea "Meetin"
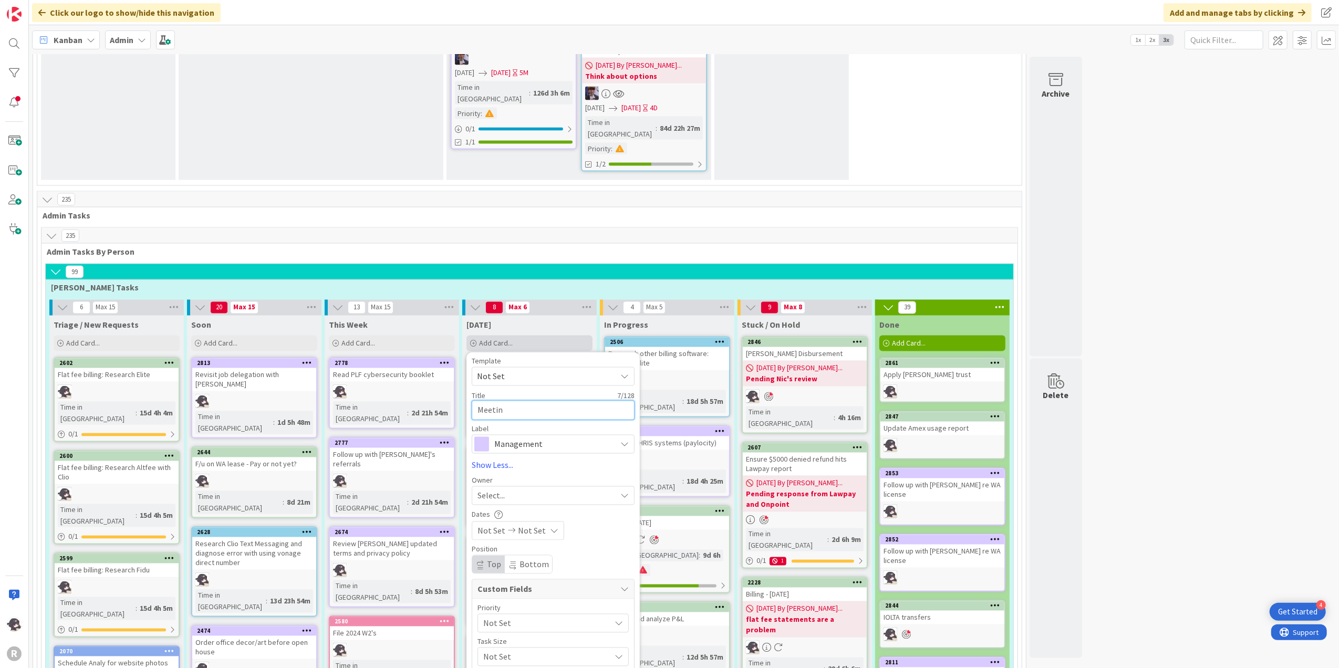
type textarea "x"
type textarea "Meeti"
type textarea "x"
type textarea "Meet"
type textarea "x"
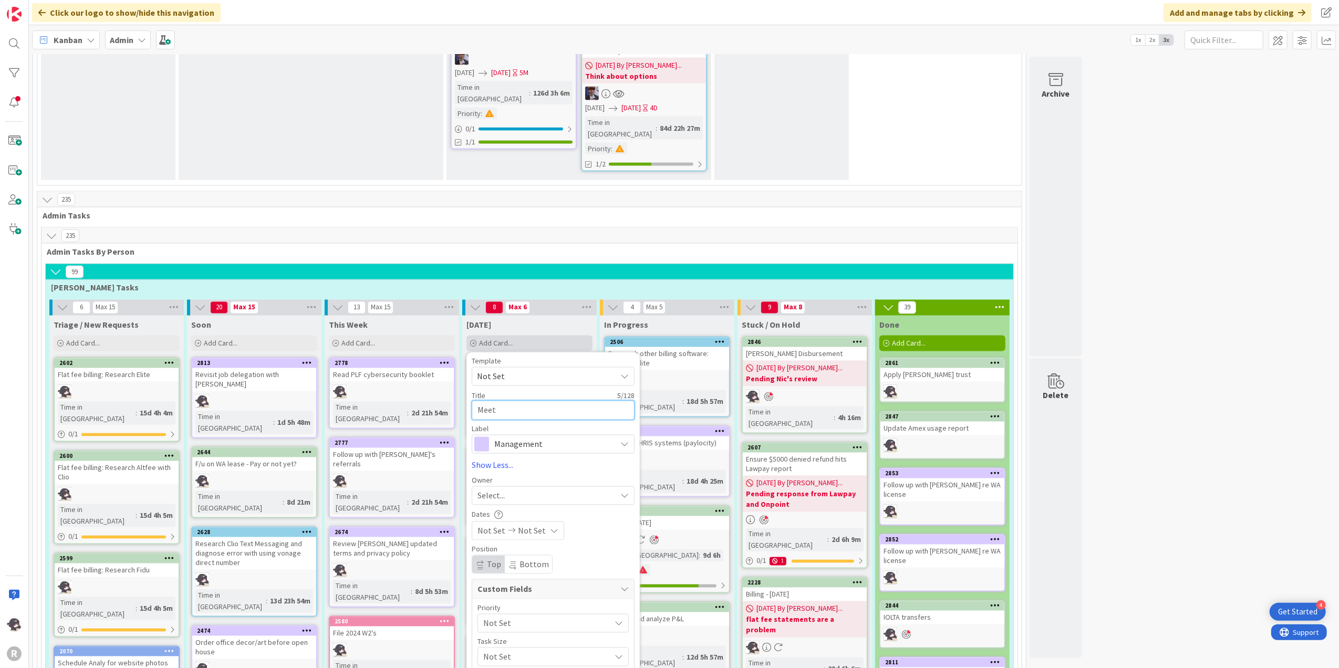
type textarea "Mee"
type textarea "x"
type textarea "Me"
type textarea "x"
type textarea "M"
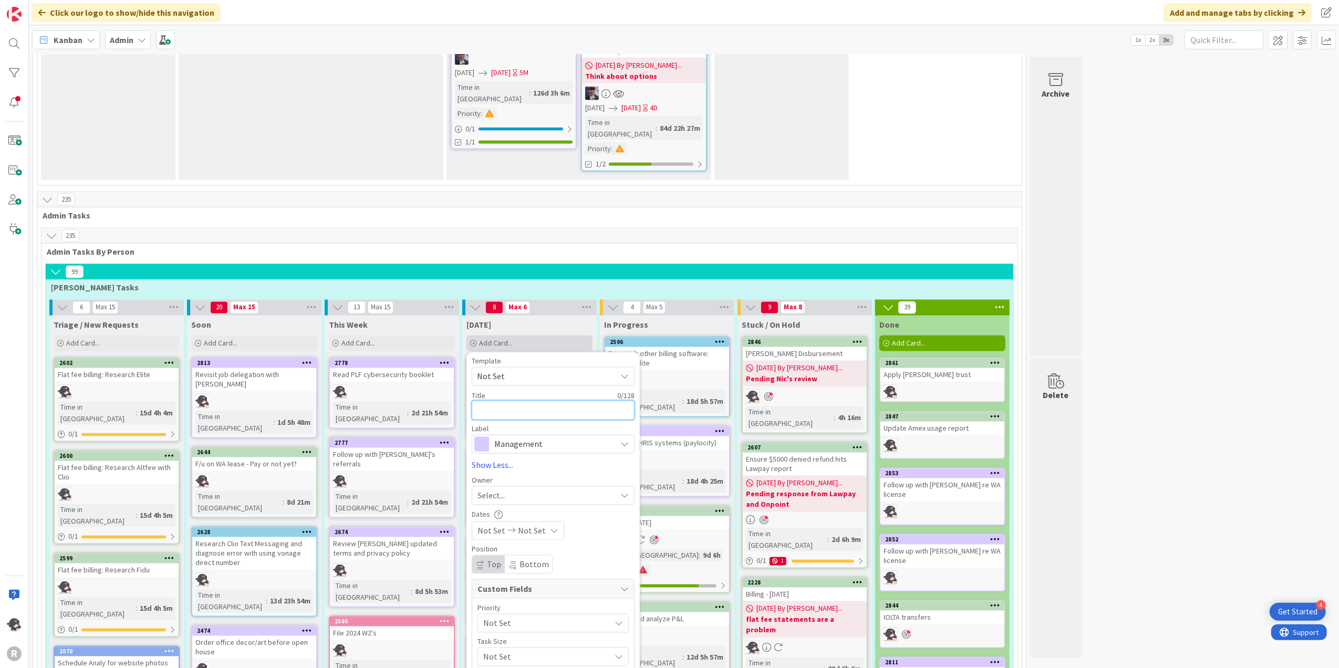
type textarea "x"
type textarea "S"
type textarea "x"
type textarea "Sp"
type textarea "x"
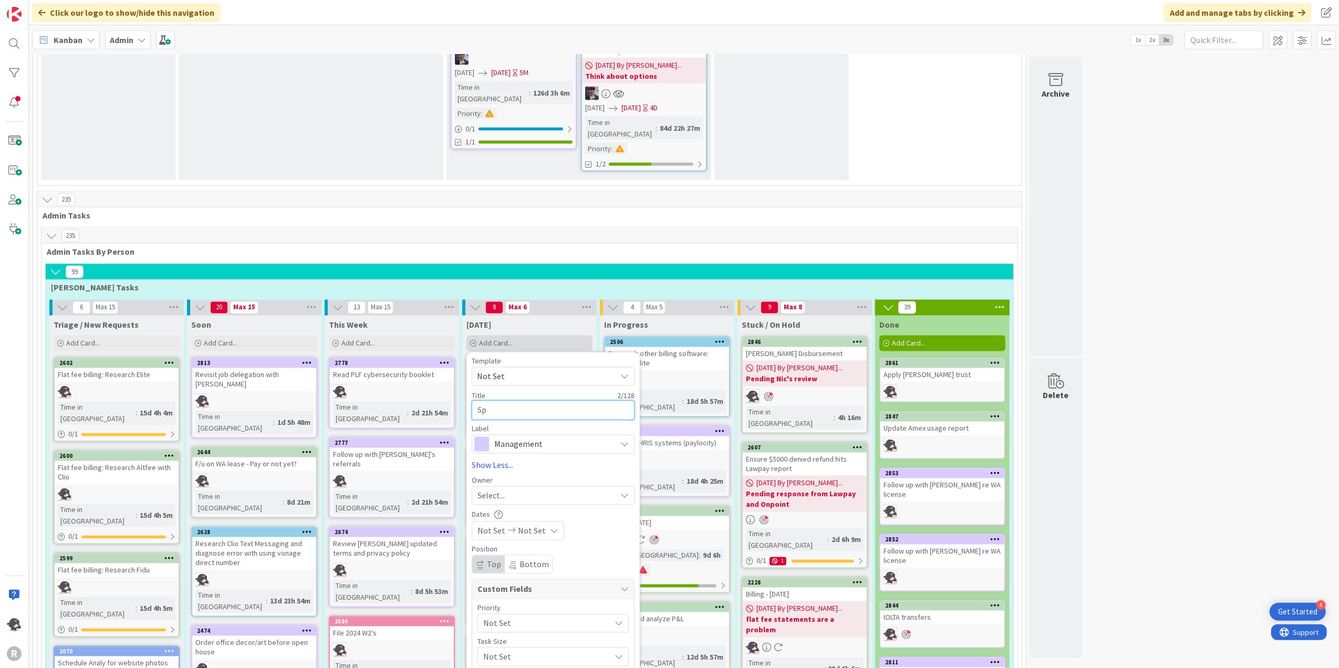
type textarea "Spo"
type textarea "x"
type textarea "Spon"
type textarea "x"
type textarea "Spons"
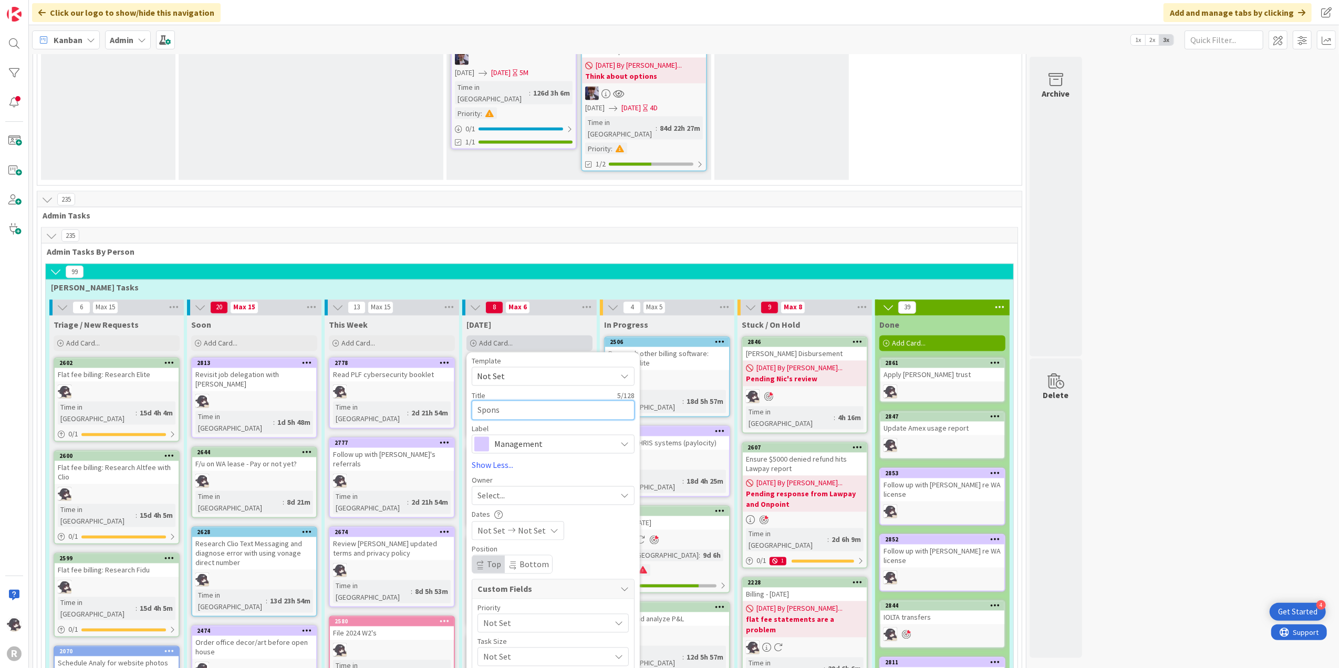
type textarea "x"
type textarea "Sponso"
type textarea "x"
type textarea "Sponsor"
type textarea "x"
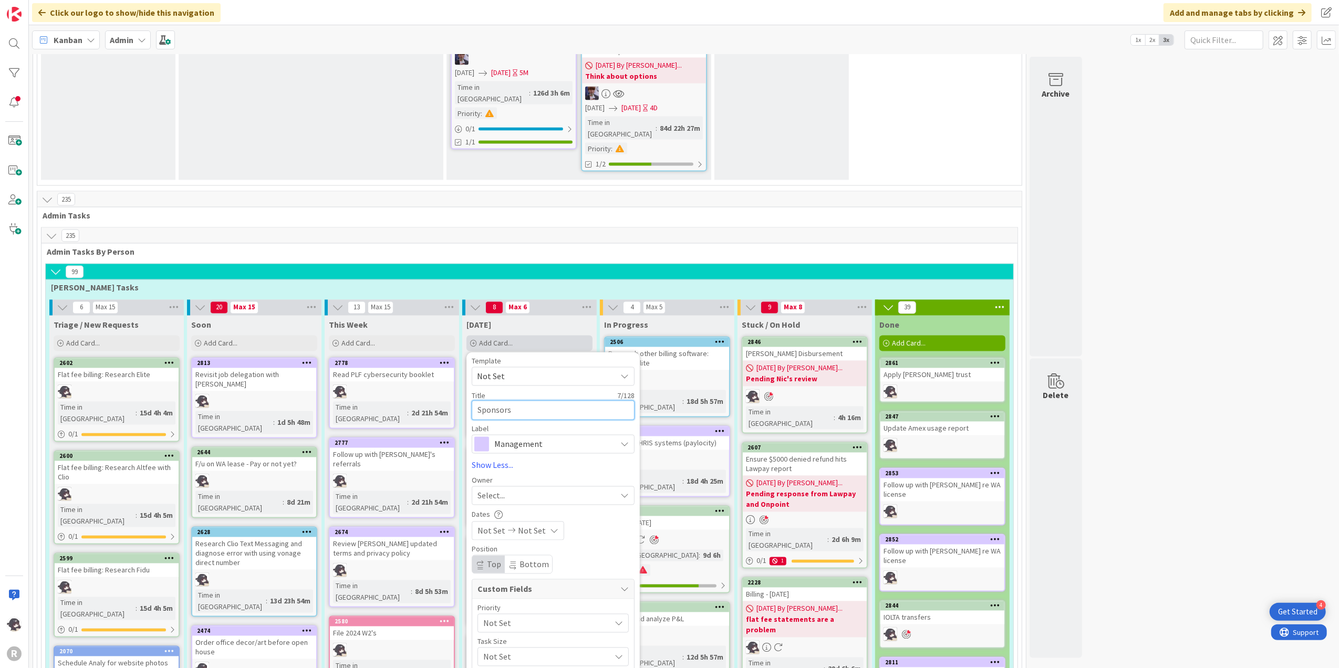
type textarea "Sponsorsh"
type textarea "x"
type textarea "Sponsorshi"
type textarea "x"
type textarea "Sponsorship"
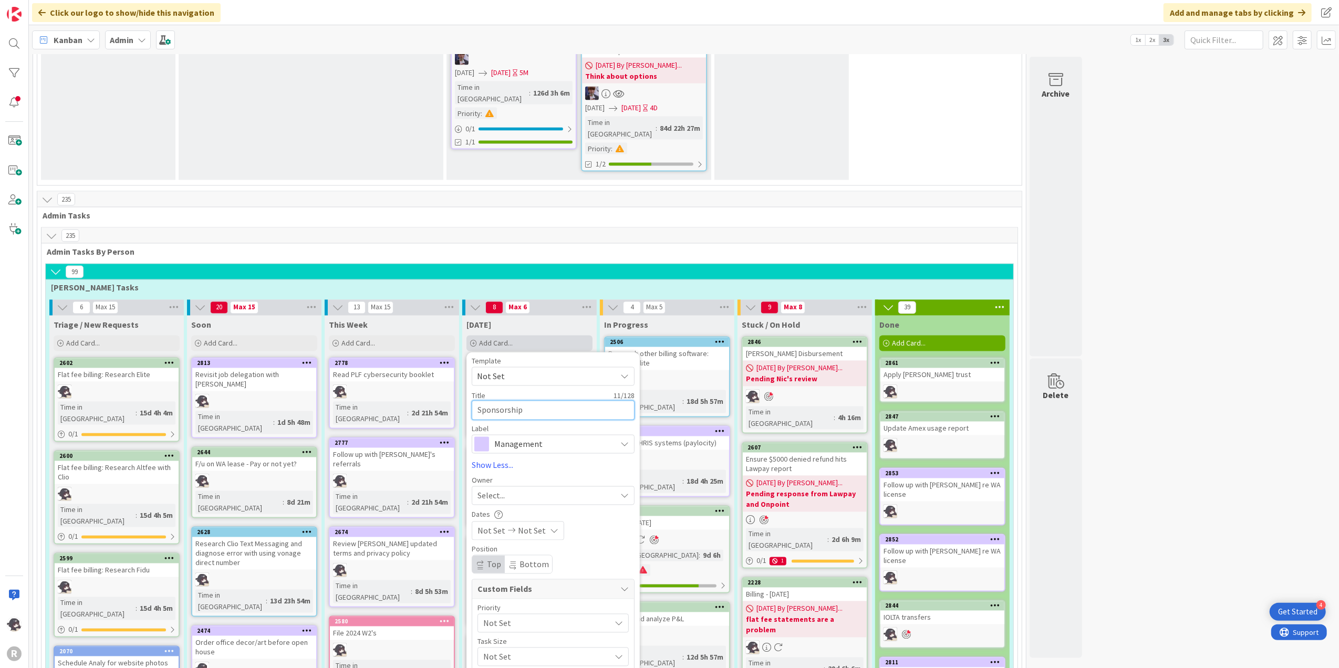
type textarea "x"
type textarea "Sponsorship w"
type textarea "x"
type textarea "Sponsorship"
type textarea "x"
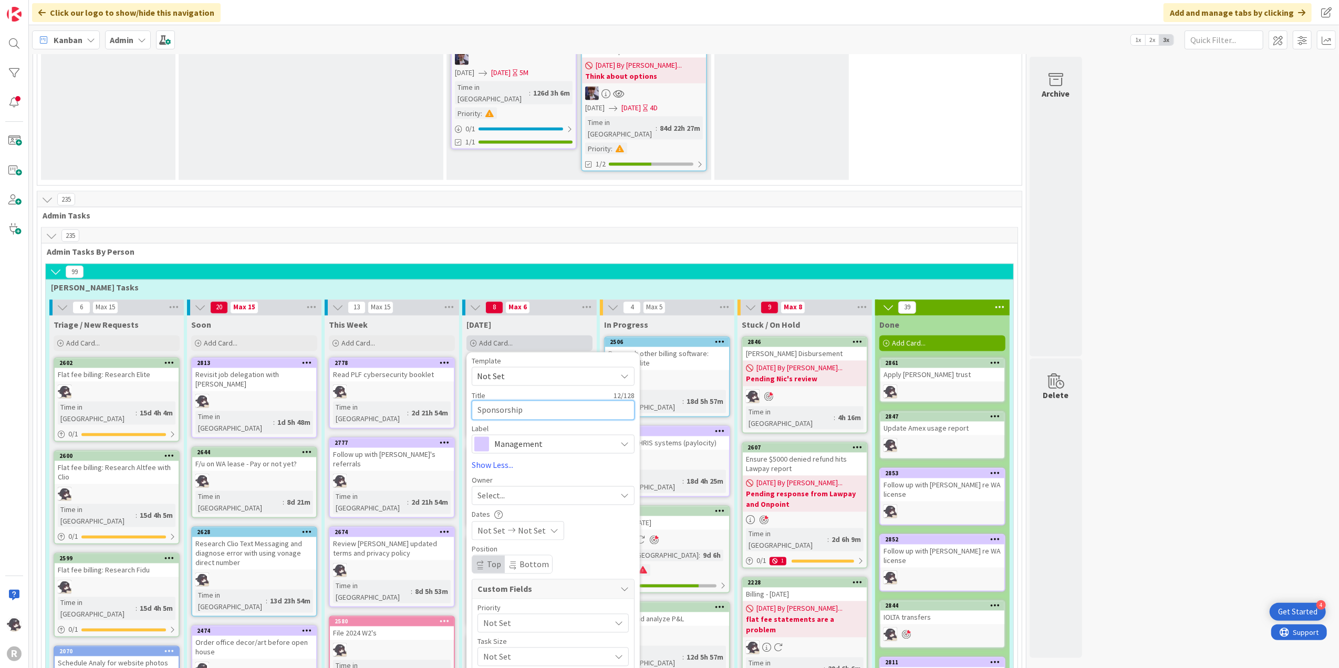
type textarea "Sponsorship m"
type textarea "x"
type textarea "Sponsorship me"
type textarea "x"
type textarea "Sponsorship mee"
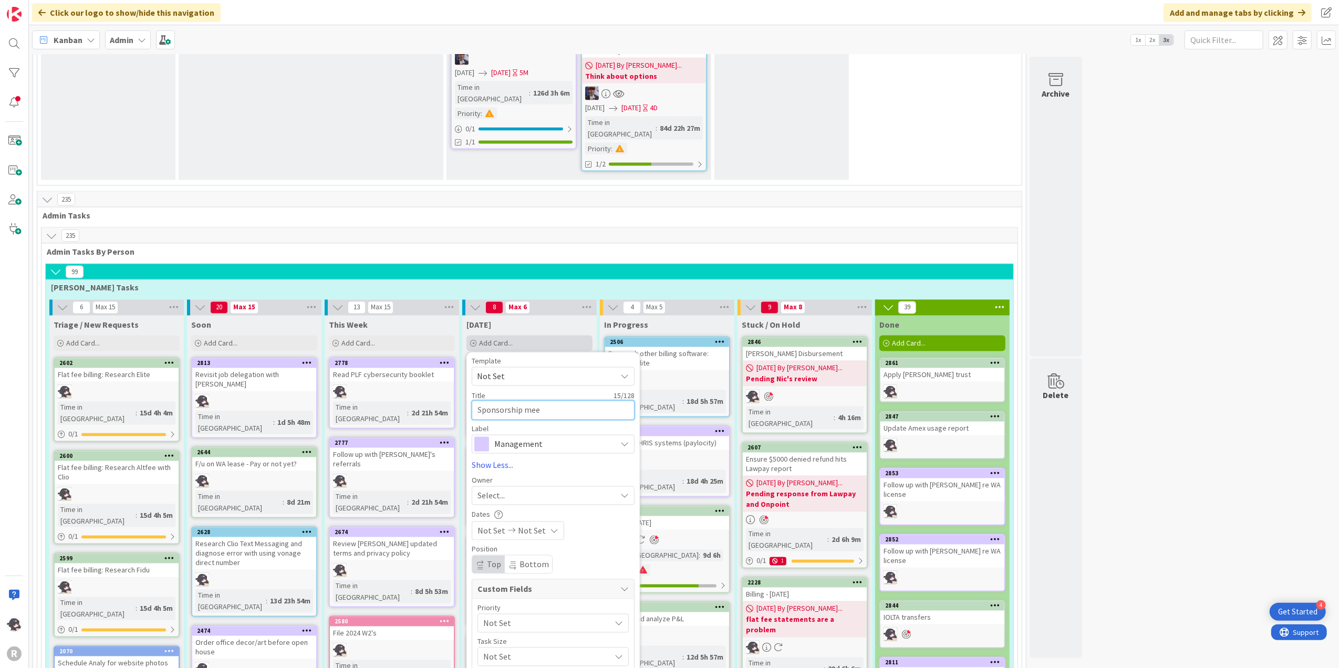
type textarea "x"
type textarea "Sponsorship meet"
type textarea "x"
type textarea "Sponsorship meeti"
type textarea "x"
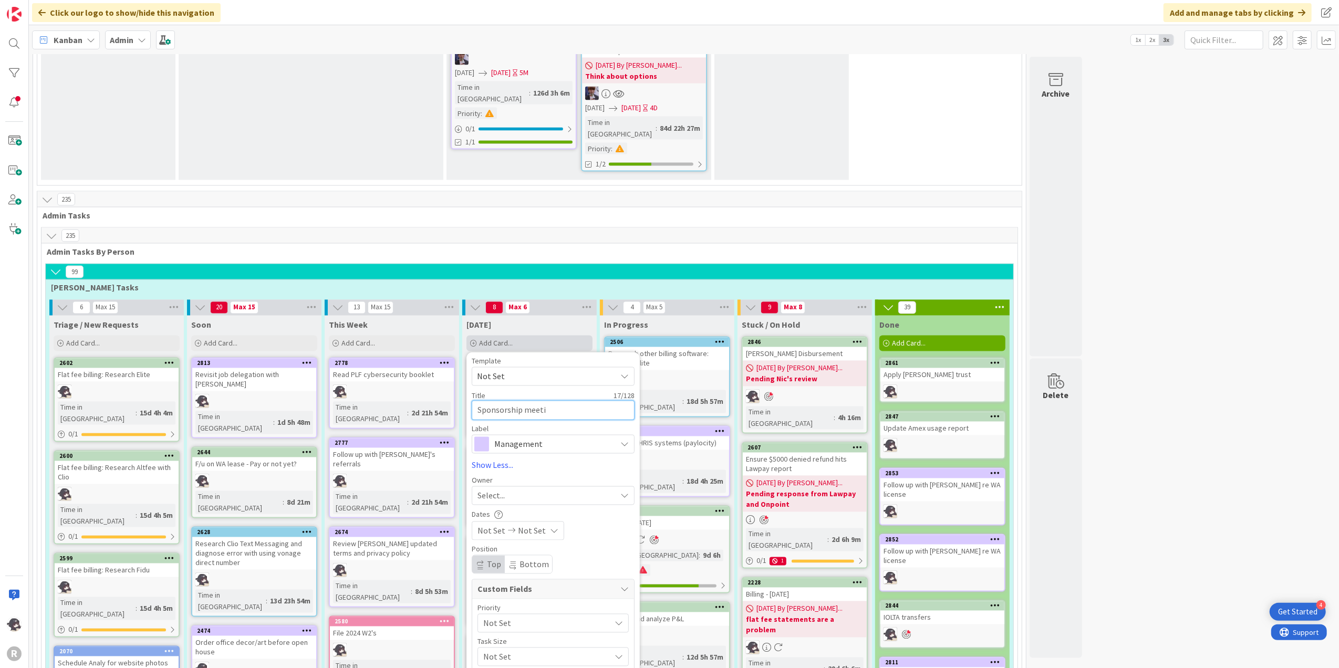
type textarea "Sponsorship meetin"
type textarea "x"
type textarea "Sponsorship meeting"
type textarea "x"
type textarea "Sponsorship meeting"
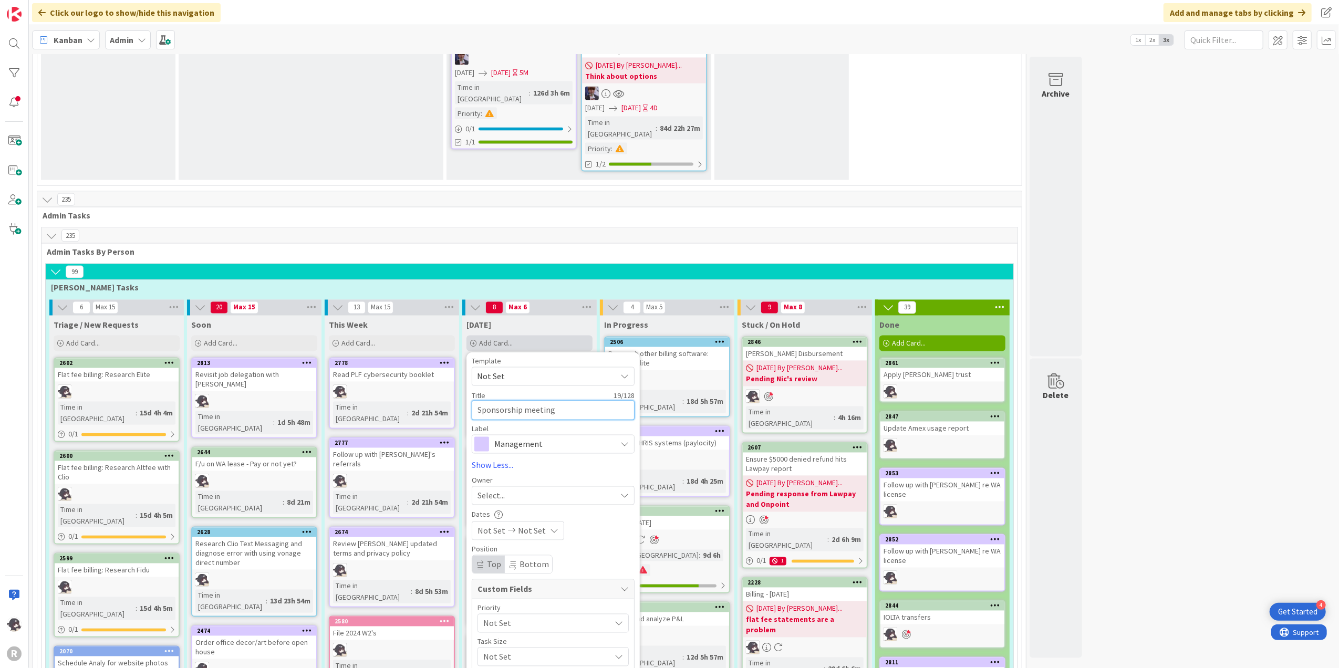
type textarea "x"
type textarea "Sponsorship meeting w"
type textarea "x"
type textarea "Sponsorship meeting wi"
type textarea "x"
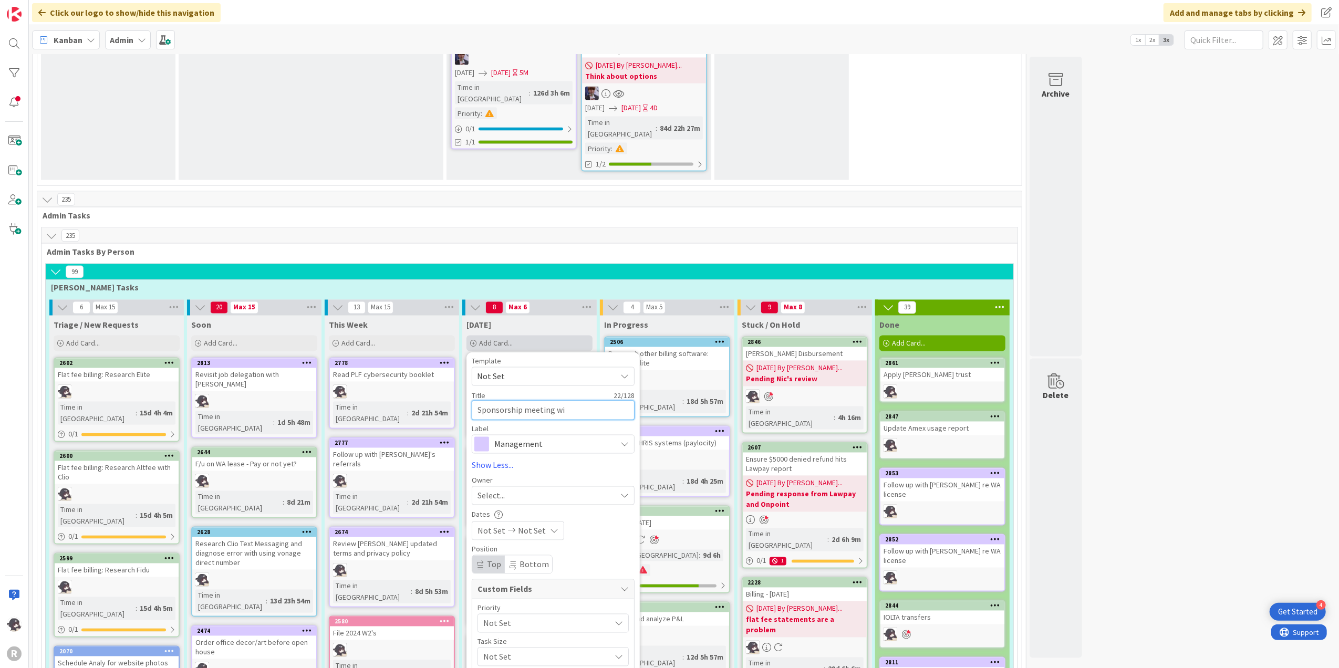
type textarea "Sponsorship meeting wit"
type textarea "x"
type textarea "Sponsorship meeting with"
type textarea "x"
type textarea "Sponsorship meeting with"
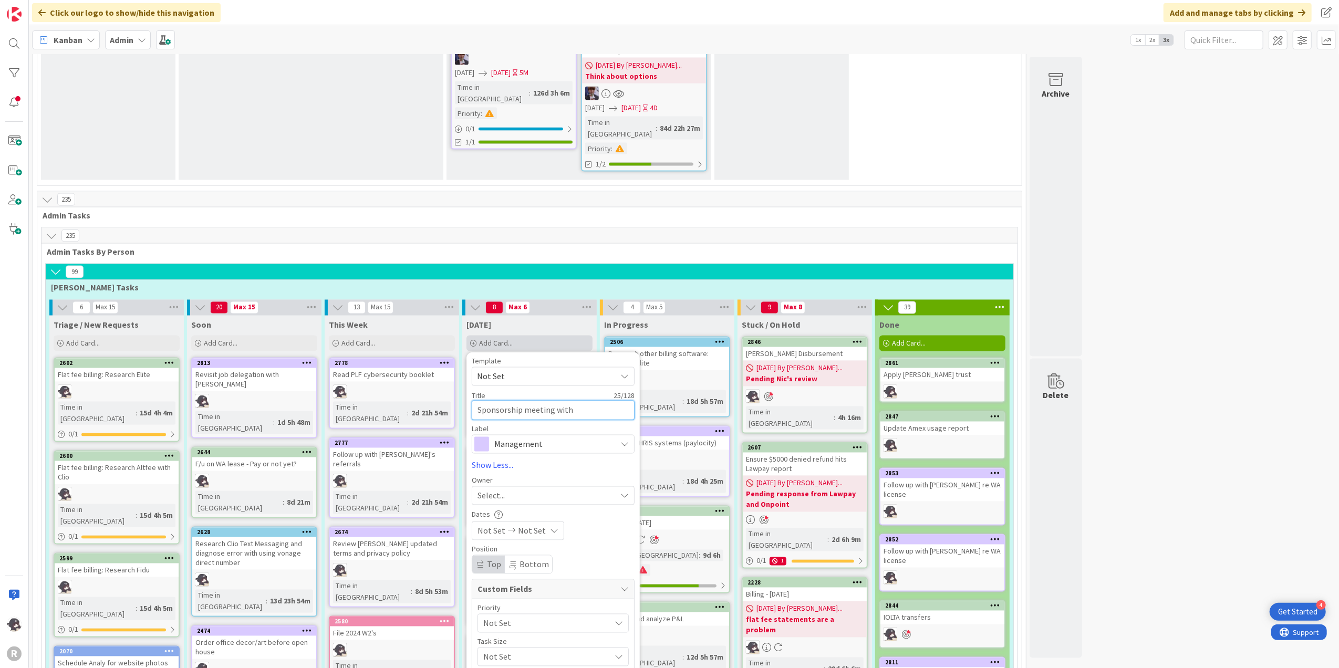
type textarea "x"
type textarea "Sponsorship meeting with P"
type textarea "x"
type textarea "Sponsorship meeting with [PERSON_NAME]"
type textarea "x"
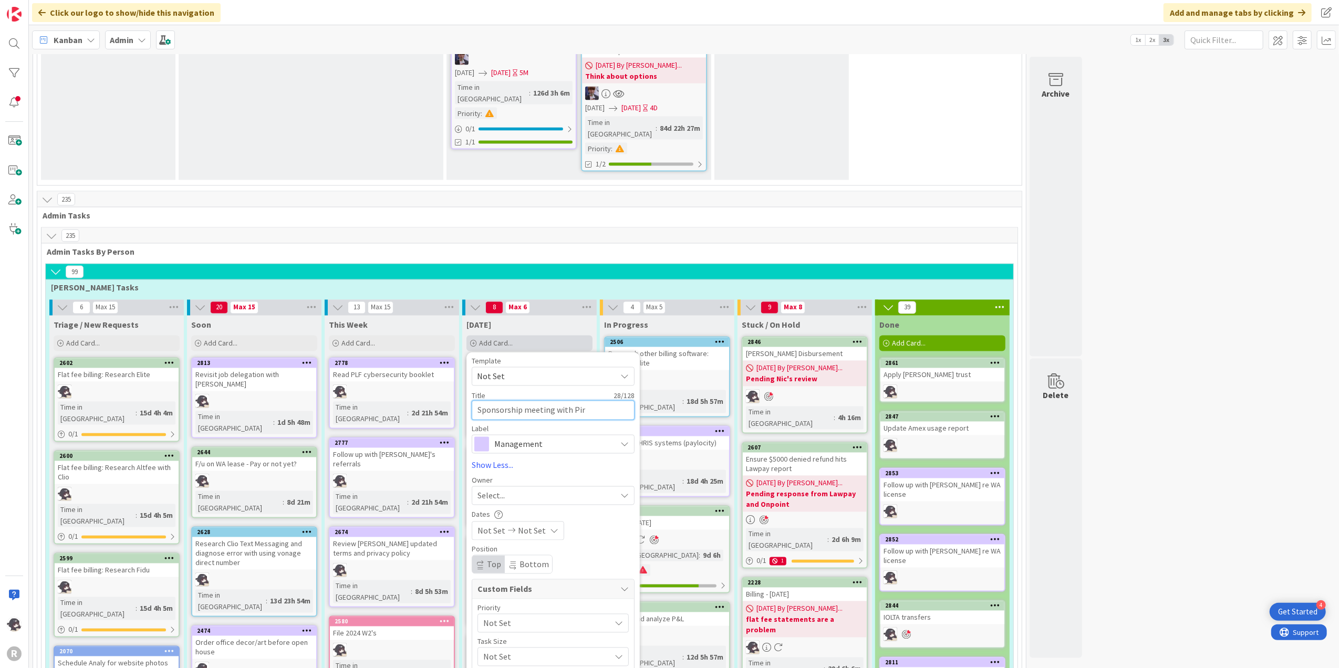
type textarea "Sponsorship meeting with [PERSON_NAME]"
type textarea "x"
type textarea "Sponsorship meeting with Pirate"
type textarea "x"
type textarea "Sponsorship meeting with Pirates"
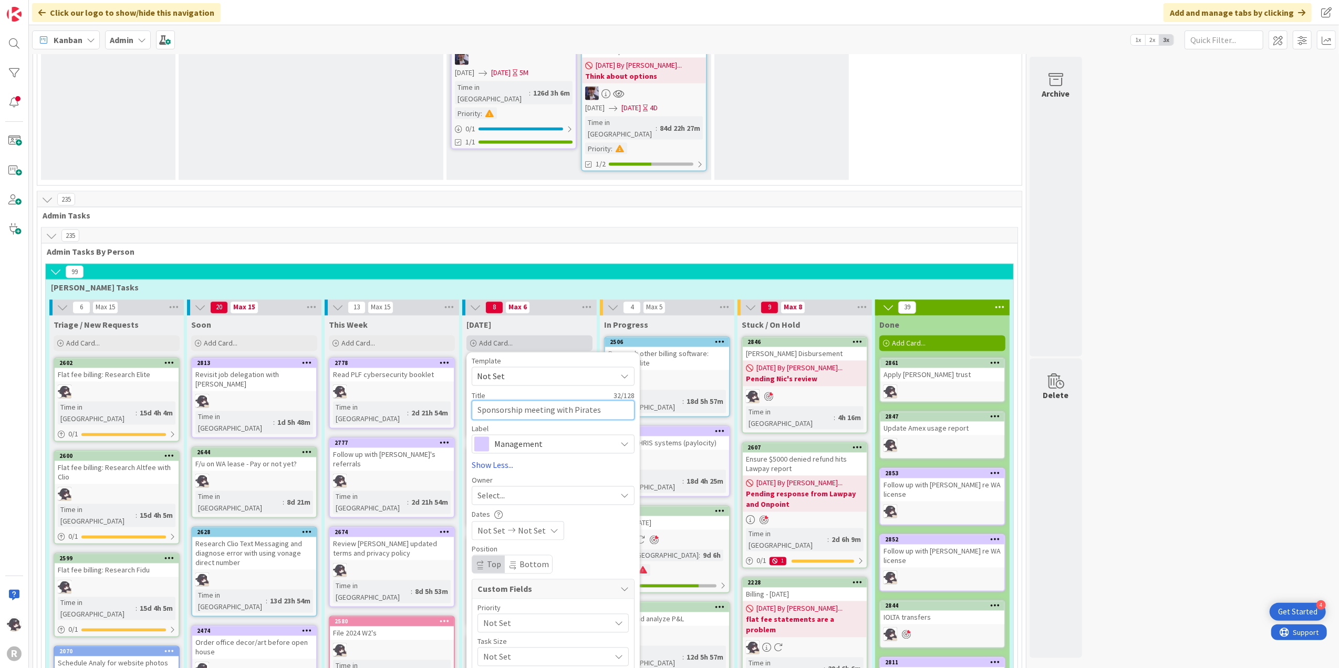
type textarea "x"
type textarea "Sponsorship meeting with Pirates"
type textarea "x"
type textarea "Sponsorship meeting with Pirates o"
type textarea "x"
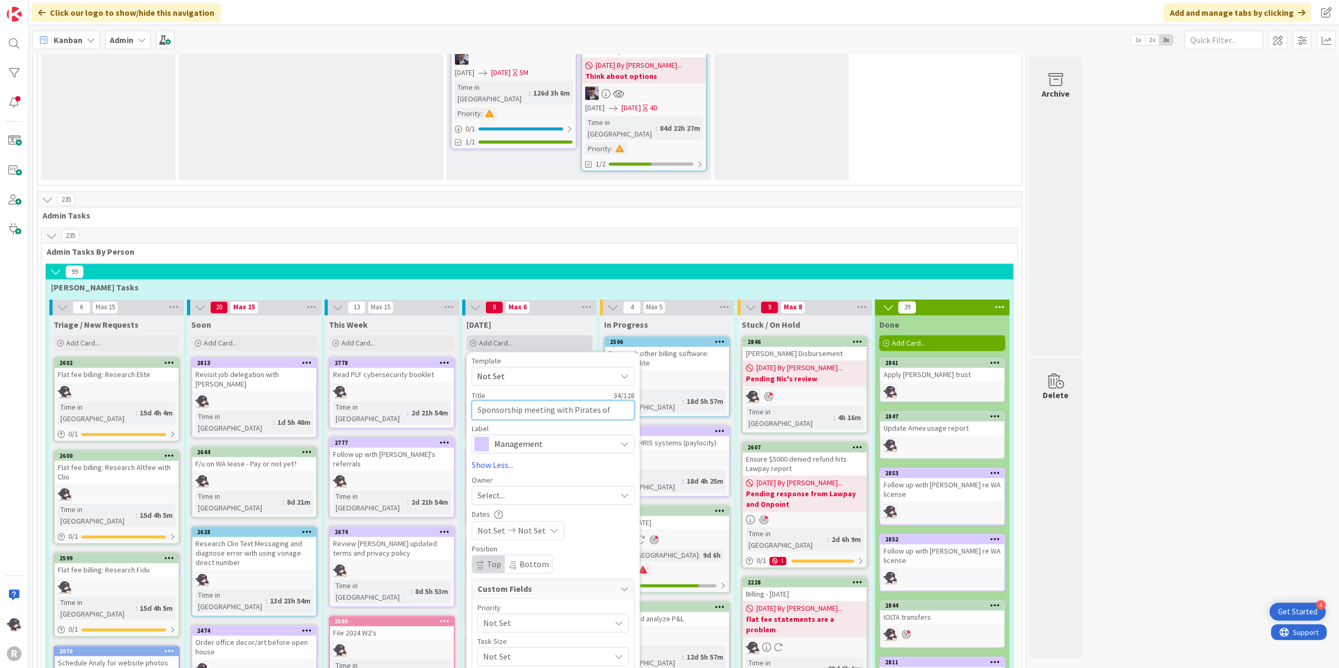
type textarea "Sponsorship meeting with Pirates of"
type textarea "x"
type textarea "Sponsorship meeting with Pirates of P"
type textarea "x"
type textarea "Sponsorship meeting with Pirates of Pi"
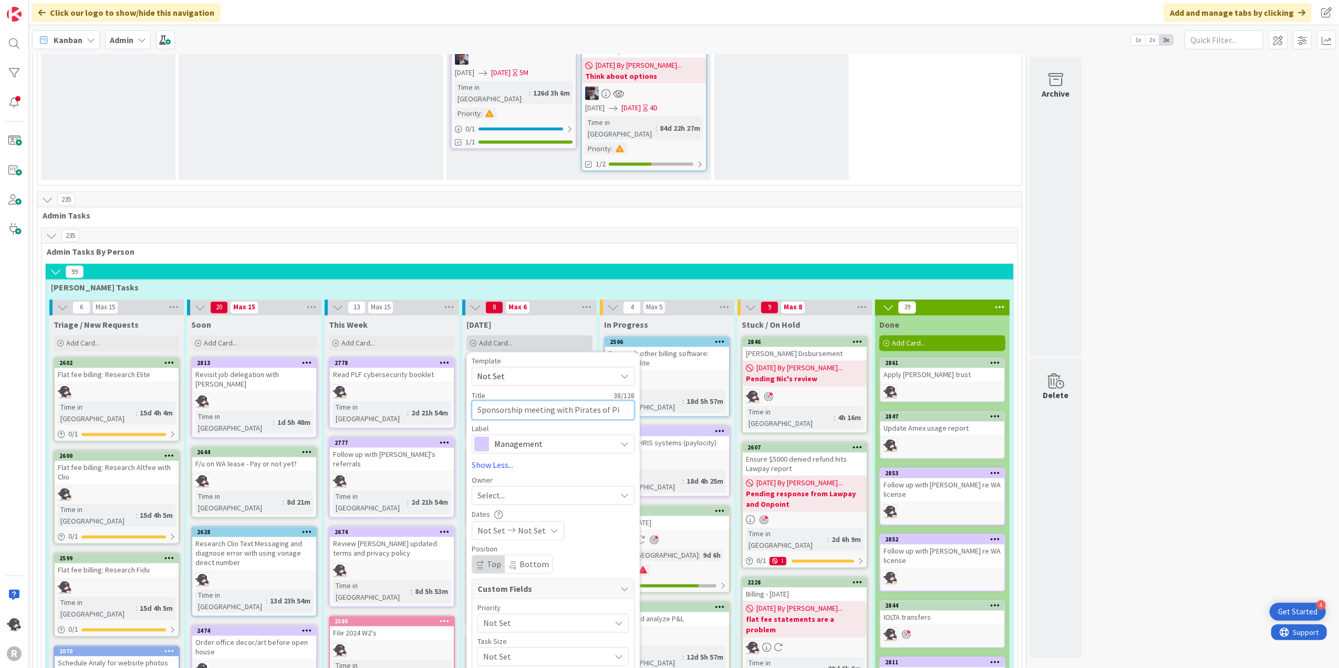
type textarea "x"
type textarea "Sponsorship meeting with Pirates of Pin"
type textarea "x"
type textarea "Sponsorship meeting with Pirates of Pine"
type textarea "x"
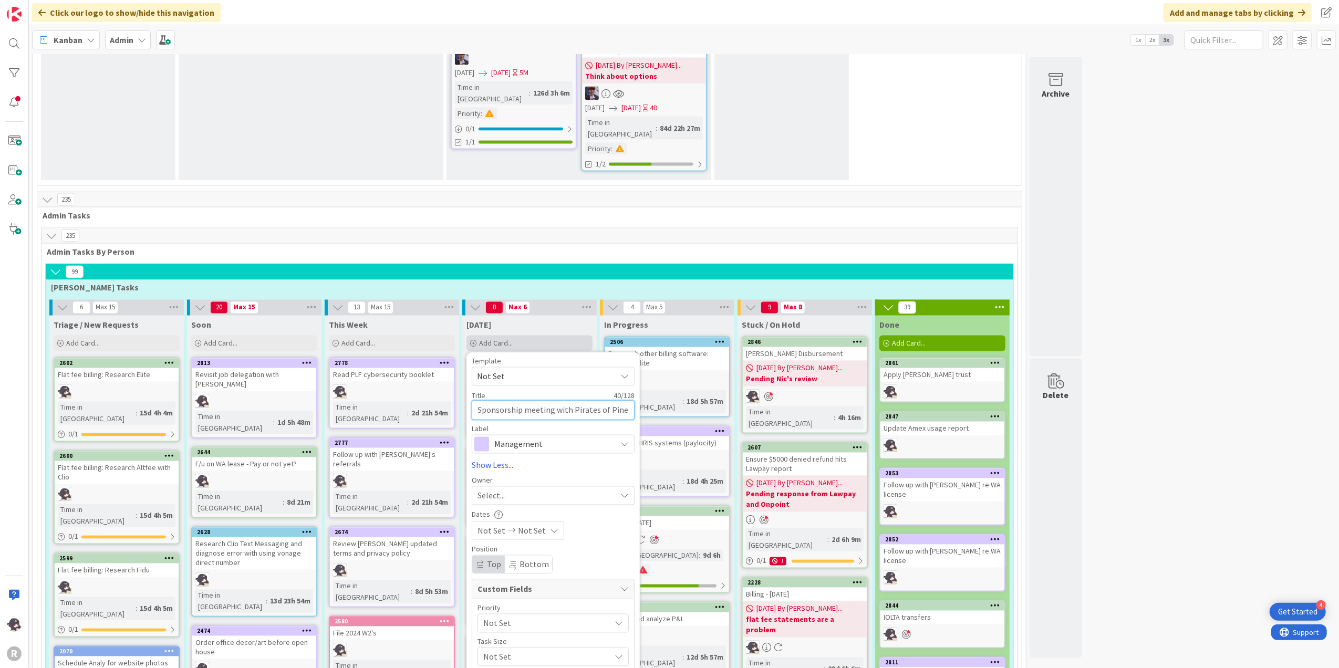
type textarea "Sponsorship meeting with Pirates of Pineh"
type textarea "x"
type textarea "Sponsorship meeting with Pirates of Pinehu"
type textarea "x"
type textarea "Sponsorship meeting with Pirates of Pinehur"
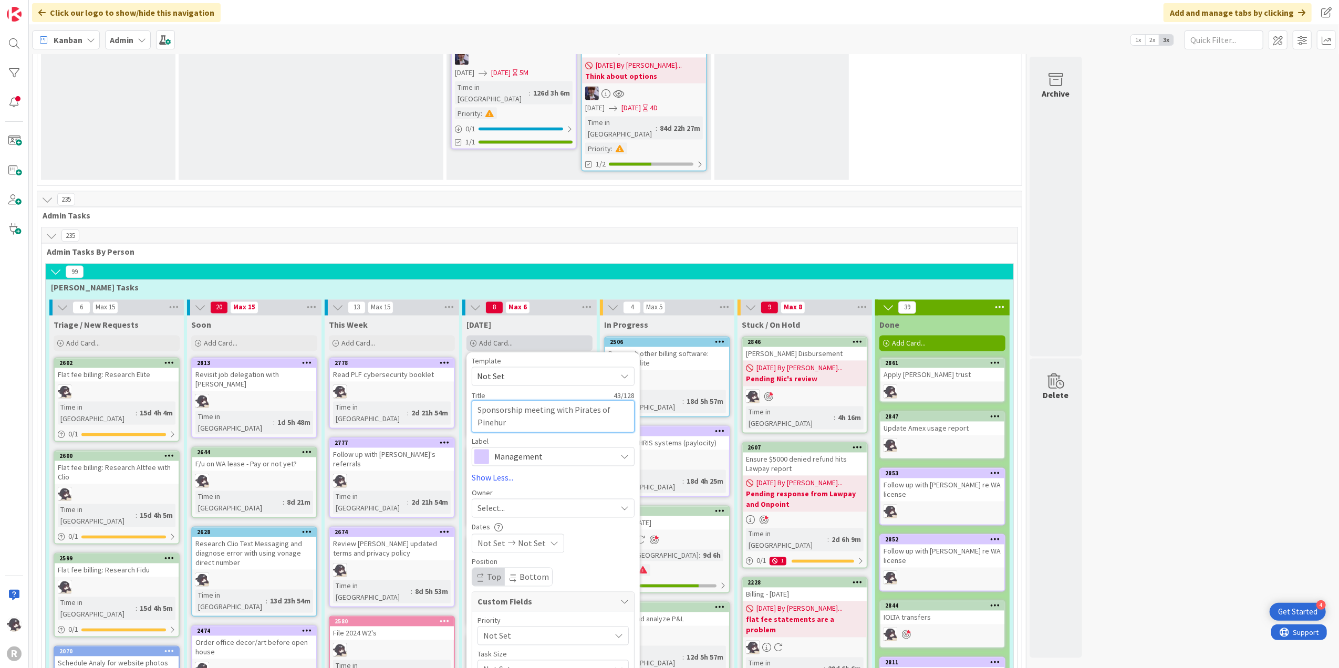
type textarea "x"
type textarea "Sponsorship meeting with Pirates of Pinehurs"
type textarea "x"
type textarea "Sponsorship meeting with Pirates of Pinehurst"
click at [570, 450] on span "Management" at bounding box center [552, 457] width 117 height 15
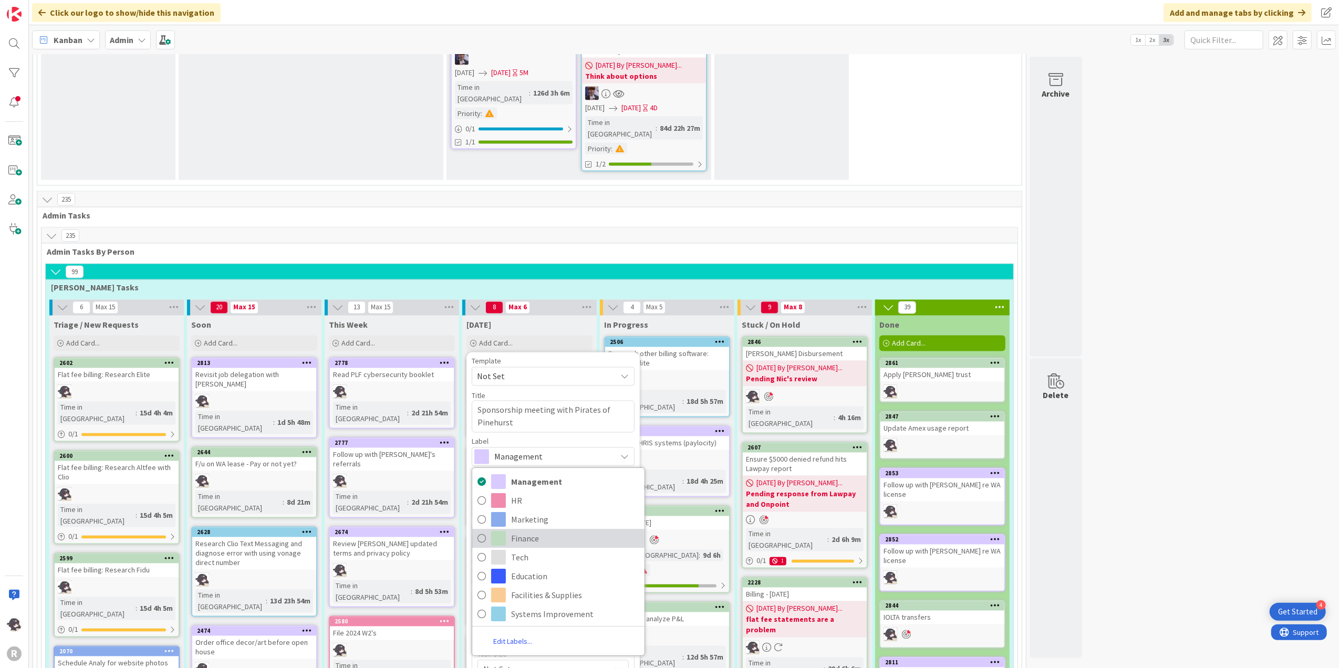
click at [517, 530] on span "Finance" at bounding box center [575, 538] width 128 height 16
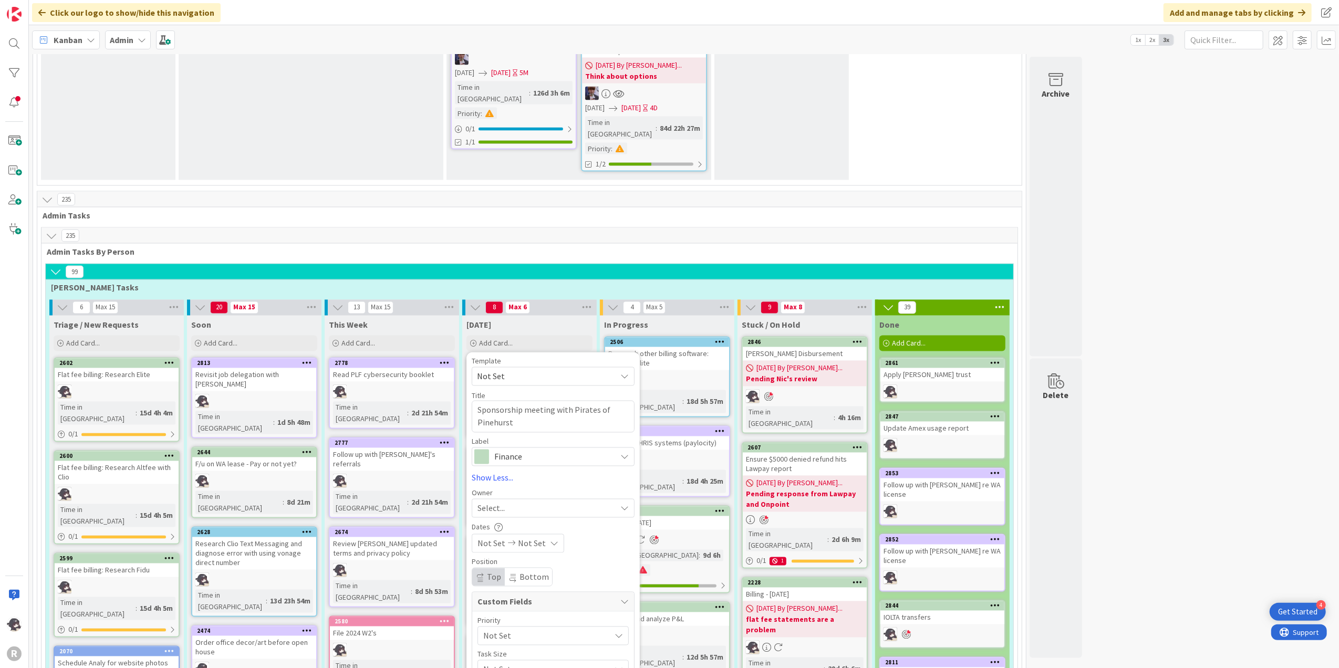
click at [498, 499] on div "Select..." at bounding box center [553, 508] width 163 height 19
click at [513, 569] on span "[PERSON_NAME]" at bounding box center [537, 577] width 51 height 16
type textarea "x"
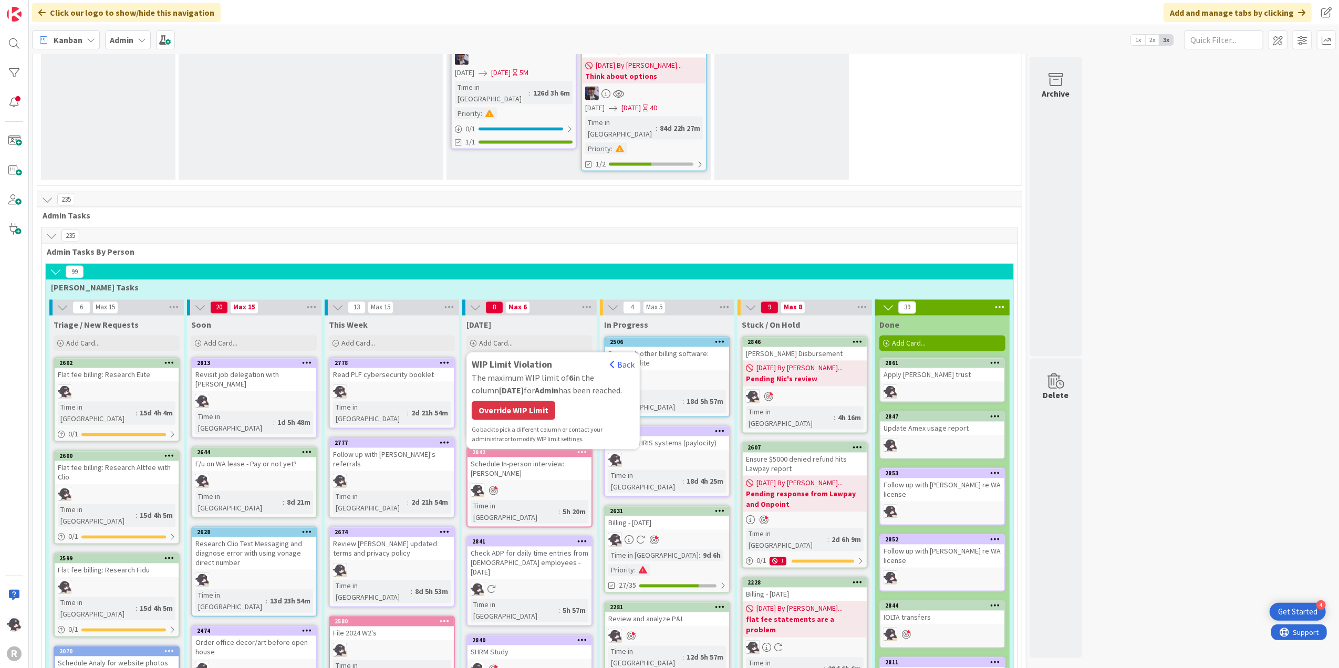
click at [503, 401] on div "Override WIP Limit" at bounding box center [514, 410] width 84 height 19
